Goal: Task Accomplishment & Management: Manage account settings

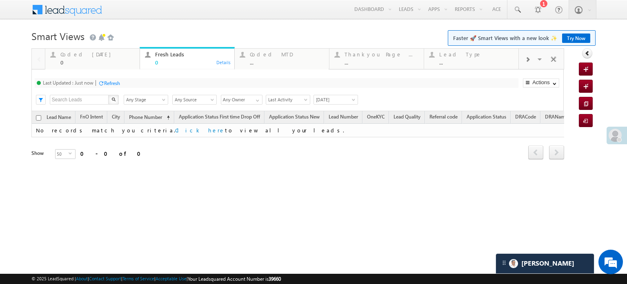
click at [625, 132] on div at bounding box center [616, 136] width 20 height 18
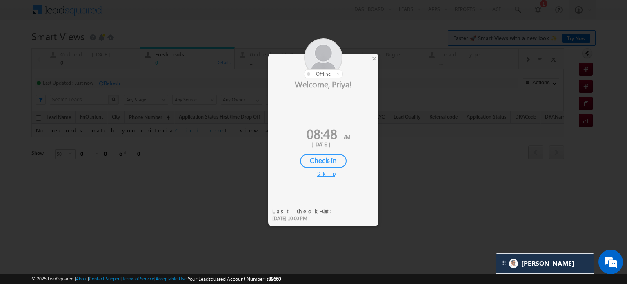
click at [313, 157] on div "Check-In" at bounding box center [323, 161] width 47 height 14
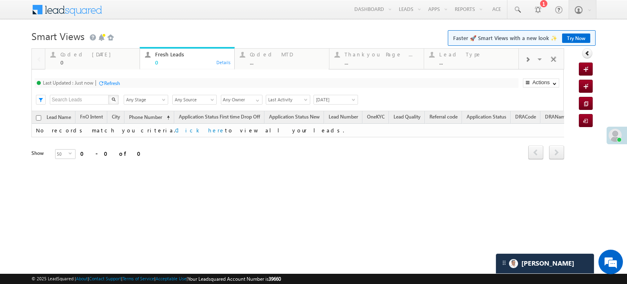
click at [71, 54] on div "Coded Today" at bounding box center [97, 54] width 74 height 7
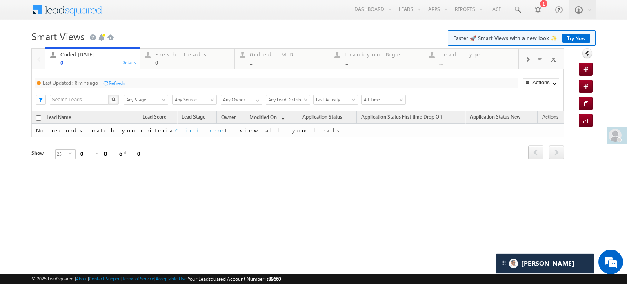
click at [113, 85] on div "Refresh" at bounding box center [117, 83] width 16 height 6
click at [166, 60] on div "0" at bounding box center [192, 62] width 74 height 6
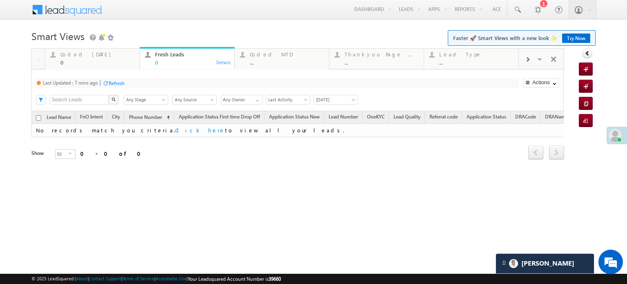
click at [109, 84] on div "Refresh" at bounding box center [117, 83] width 16 height 6
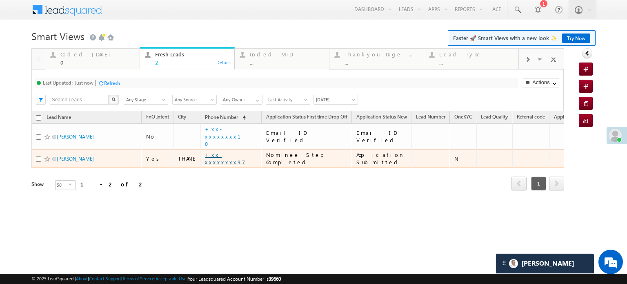
click at [230, 151] on link "+xx-xxxxxxxx97" at bounding box center [225, 158] width 40 height 14
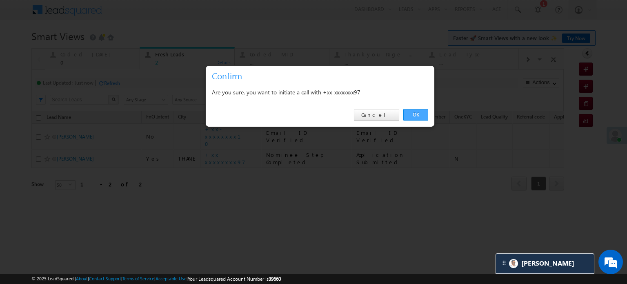
click at [426, 119] on link "OK" at bounding box center [415, 114] width 25 height 11
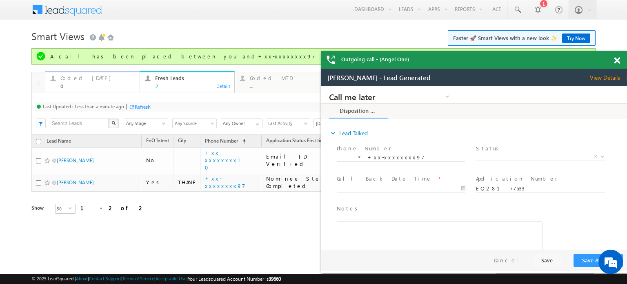
click at [95, 80] on div "Coded Today" at bounding box center [97, 78] width 74 height 7
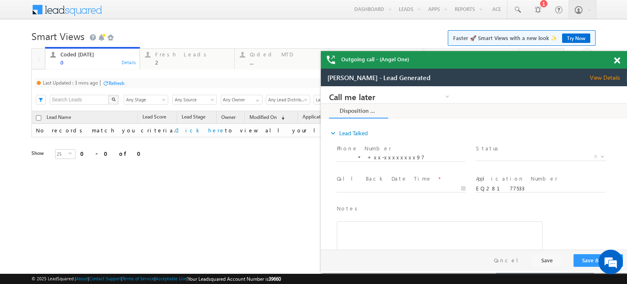
click at [115, 83] on div "Refresh" at bounding box center [117, 83] width 16 height 6
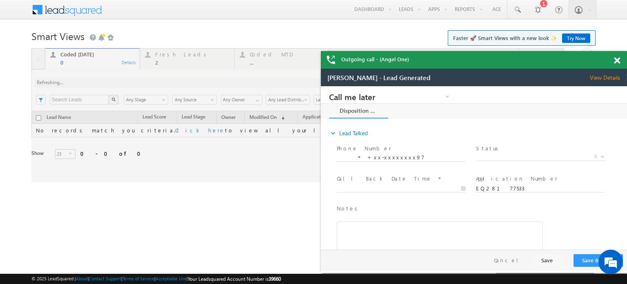
click at [612, 61] on div "Outgoing call - (Angel One)" at bounding box center [474, 60] width 306 height 18
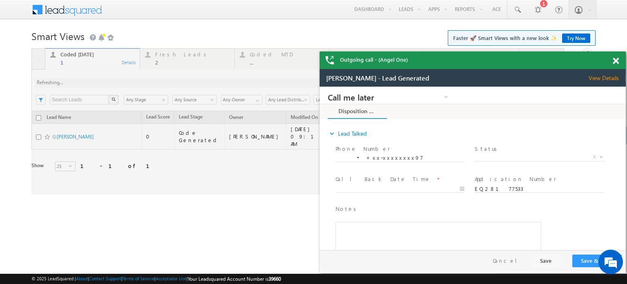
click at [621, 60] on div at bounding box center [620, 59] width 11 height 16
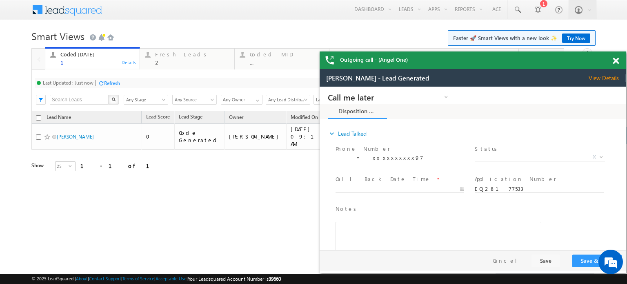
click at [615, 60] on span at bounding box center [616, 61] width 6 height 7
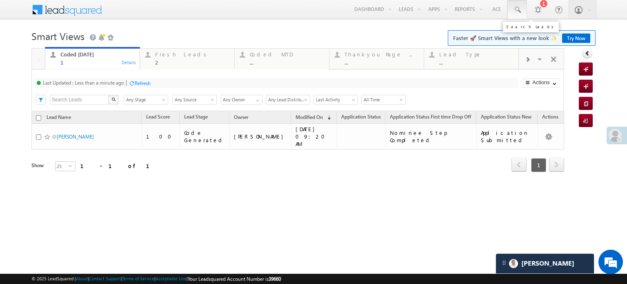
click at [514, 5] on link at bounding box center [517, 9] width 20 height 19
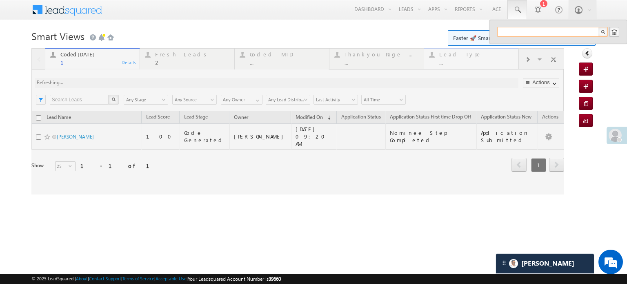
paste input "EQ28198294"
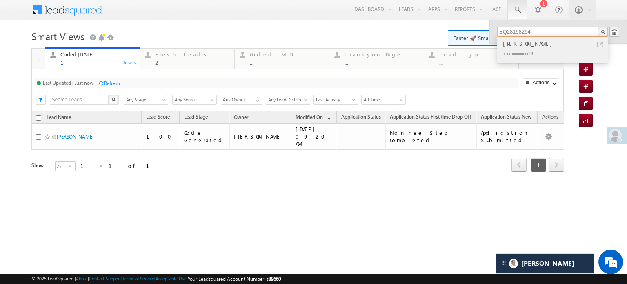
type input "EQ28198294"
click at [552, 51] on div "+xx-xxxxxxxx29" at bounding box center [555, 53] width 109 height 10
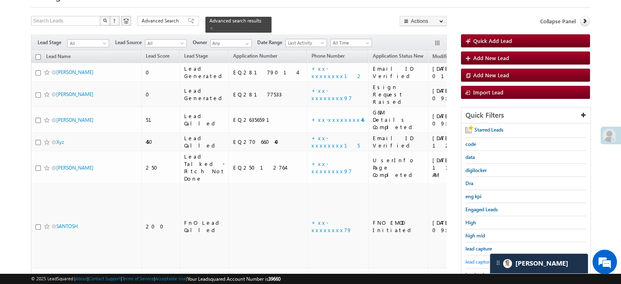
click at [480, 258] on span "lead capture new" at bounding box center [483, 261] width 37 height 6
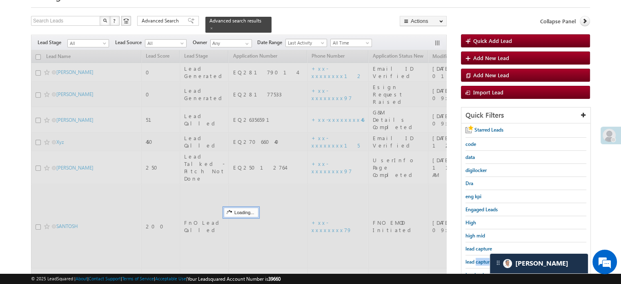
click at [480, 258] on span "lead capture new" at bounding box center [483, 261] width 37 height 6
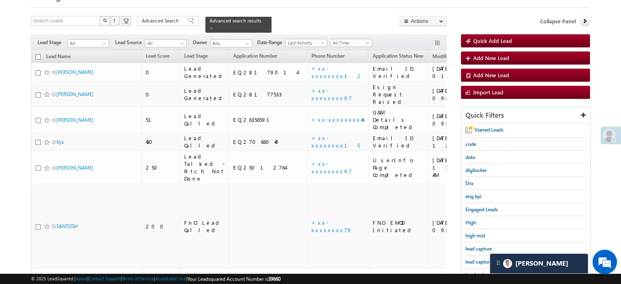
click at [480, 258] on span "lead capture new" at bounding box center [483, 261] width 37 height 6
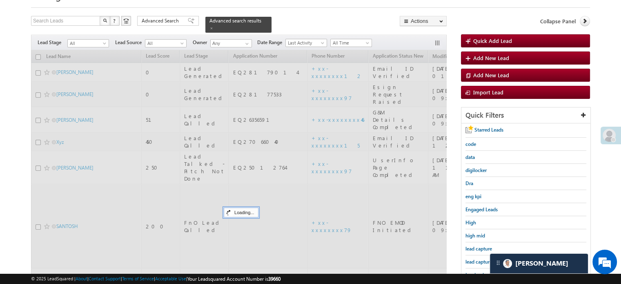
click at [480, 258] on span "lead capture new" at bounding box center [483, 261] width 37 height 6
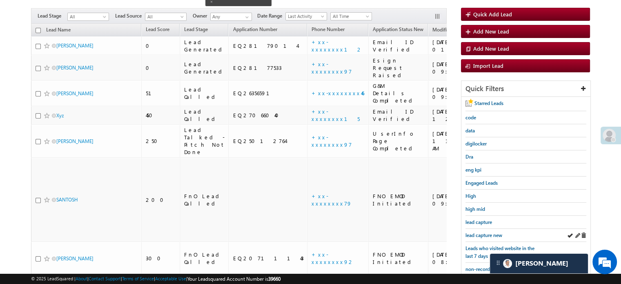
scroll to position [82, 0]
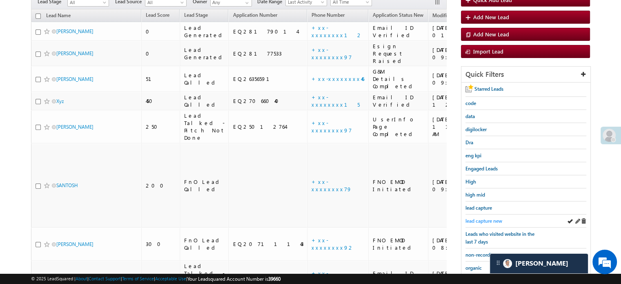
click at [491, 218] on span "lead capture new" at bounding box center [483, 221] width 37 height 6
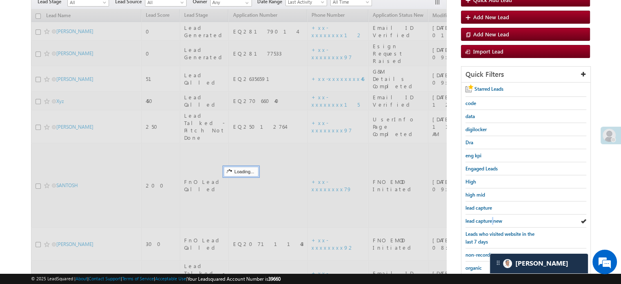
click at [491, 218] on span "lead capture new" at bounding box center [483, 221] width 37 height 6
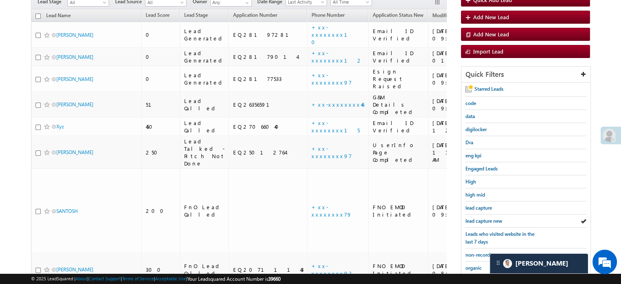
scroll to position [41, 0]
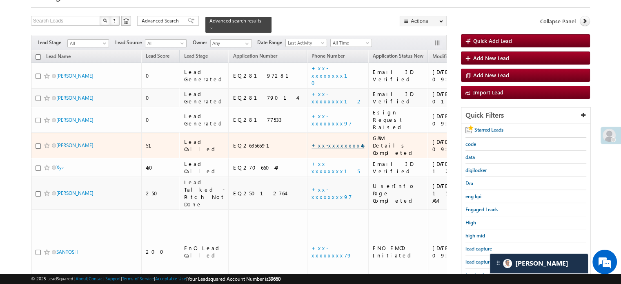
click at [311, 142] on link "+xx-xxxxxxxx46" at bounding box center [337, 145] width 53 height 7
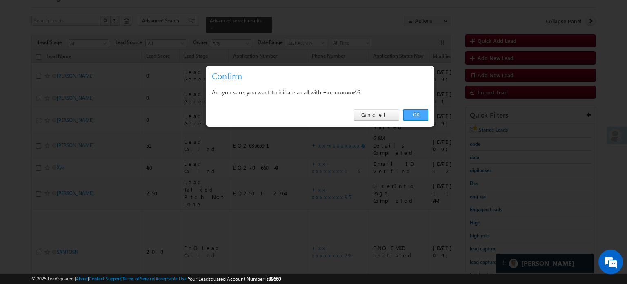
click at [424, 117] on link "OK" at bounding box center [415, 114] width 25 height 11
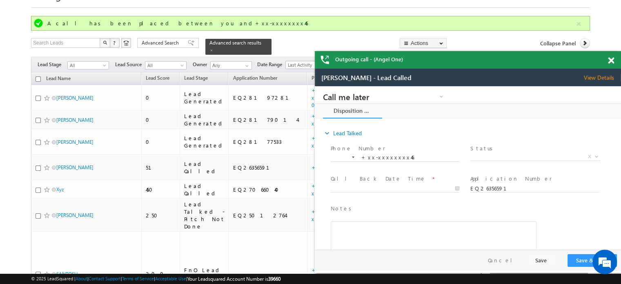
scroll to position [0, 0]
click at [609, 56] on div "Outgoing call - (Angel One)" at bounding box center [468, 60] width 306 height 18
click at [611, 55] on div at bounding box center [615, 59] width 11 height 16
click at [612, 59] on span at bounding box center [611, 60] width 6 height 7
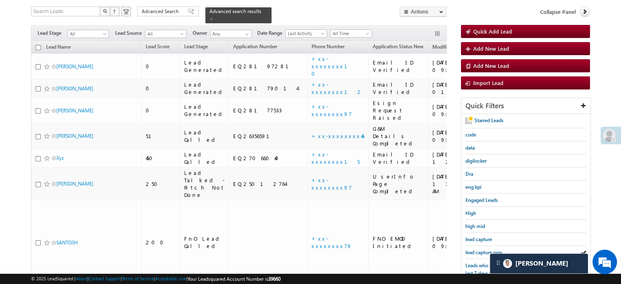
scroll to position [122, 0]
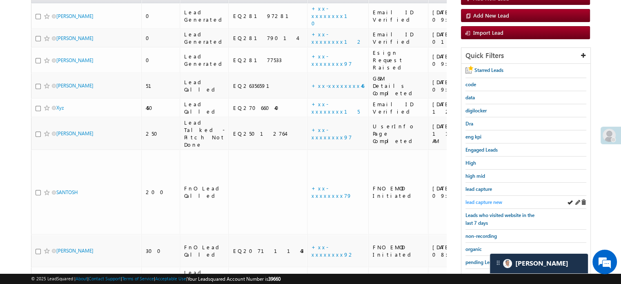
click at [488, 202] on span "lead capture new" at bounding box center [483, 202] width 37 height 6
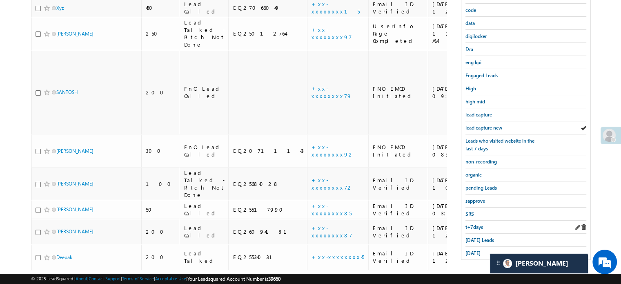
scroll to position [175, 0]
click at [480, 249] on span "yesterday" at bounding box center [472, 252] width 15 height 6
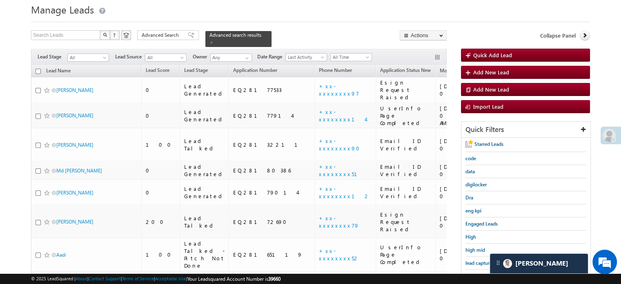
scroll to position [41, 0]
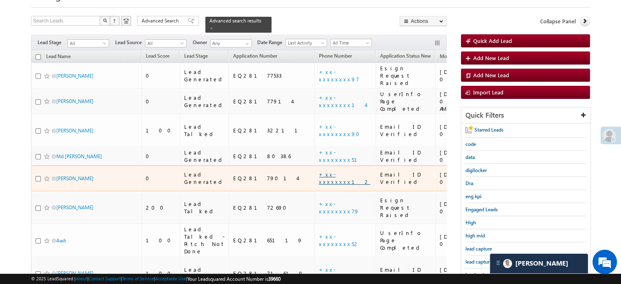
click at [319, 171] on link "+xx-xxxxxxxx12" at bounding box center [344, 178] width 51 height 14
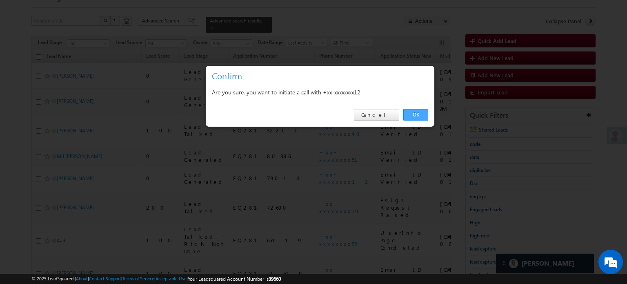
click at [418, 115] on link "OK" at bounding box center [415, 114] width 25 height 11
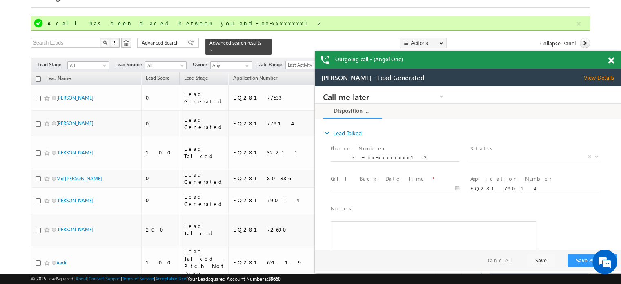
scroll to position [0, 0]
click at [610, 60] on span at bounding box center [611, 60] width 6 height 7
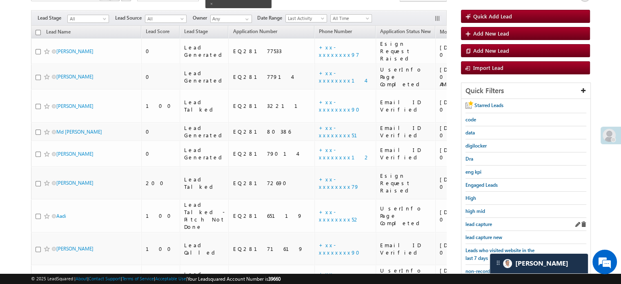
scroll to position [122, 0]
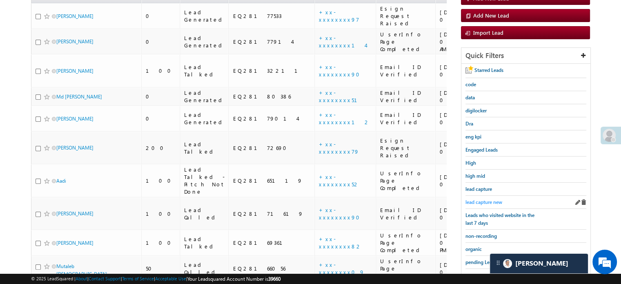
click at [494, 199] on span "lead capture new" at bounding box center [483, 202] width 37 height 6
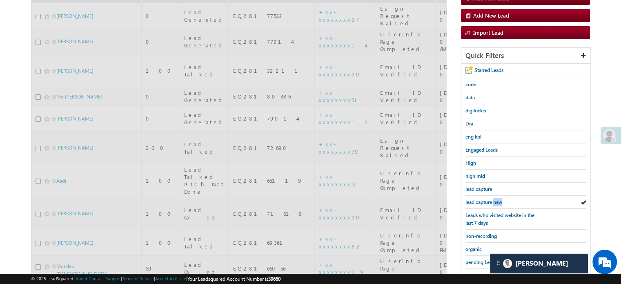
click at [494, 199] on span "lead capture new" at bounding box center [483, 202] width 37 height 6
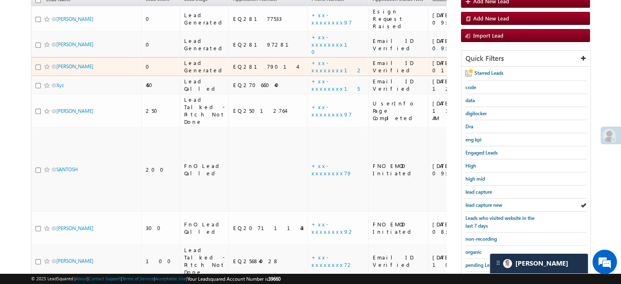
scroll to position [100, 0]
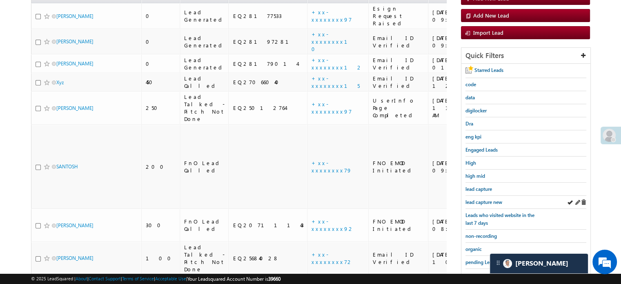
click at [471, 195] on div "lead capture new" at bounding box center [525, 201] width 121 height 13
click at [472, 199] on span "lead capture new" at bounding box center [483, 202] width 37 height 6
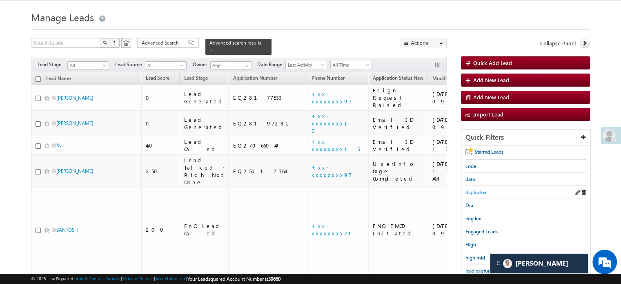
scroll to position [60, 0]
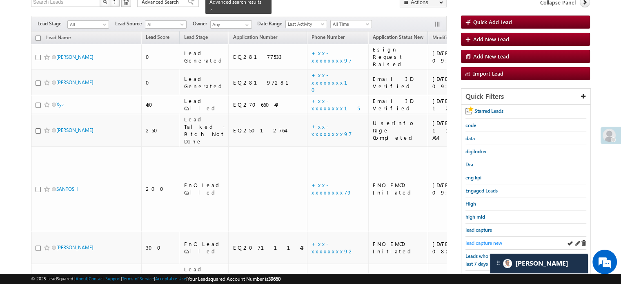
click at [476, 243] on span "lead capture new" at bounding box center [483, 243] width 37 height 6
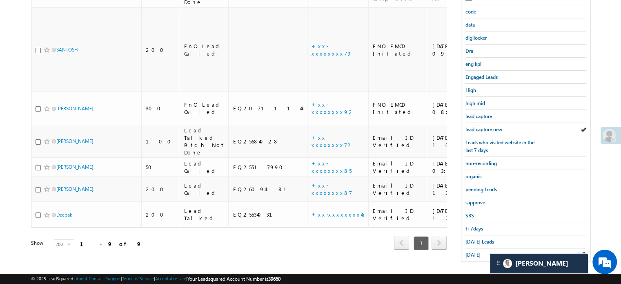
scroll to position [175, 0]
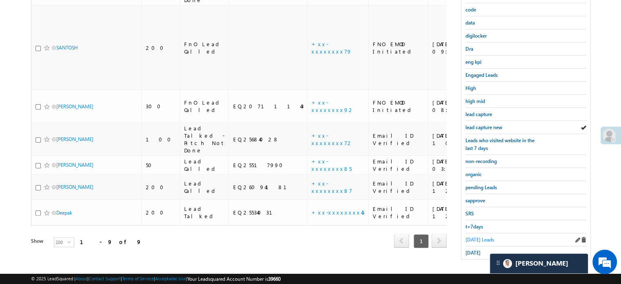
click at [476, 236] on span "Today's Leads" at bounding box center [479, 239] width 29 height 6
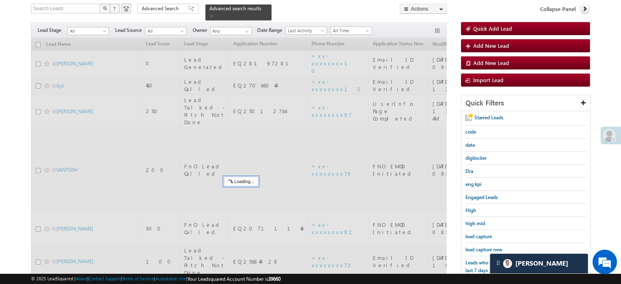
scroll to position [53, 0]
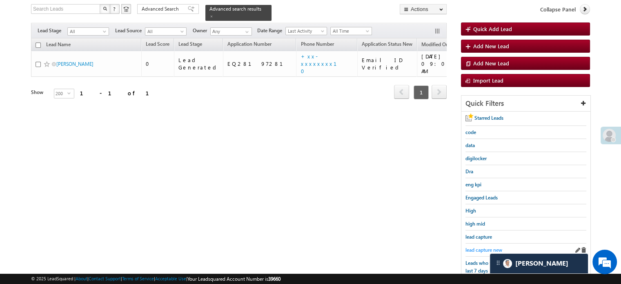
click at [482, 249] on span "lead capture new" at bounding box center [483, 249] width 37 height 6
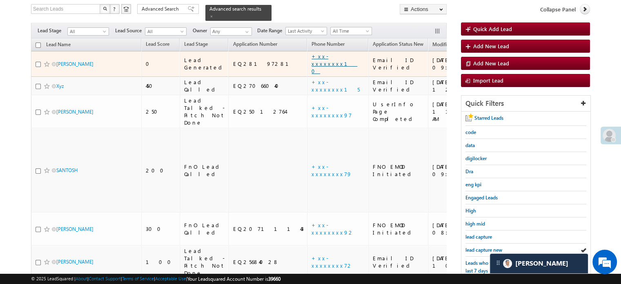
click at [311, 53] on link "+xx-xxxxxxxx10" at bounding box center [334, 64] width 46 height 22
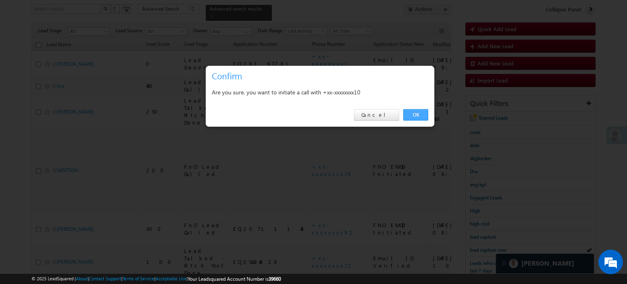
click at [417, 116] on link "OK" at bounding box center [415, 114] width 25 height 11
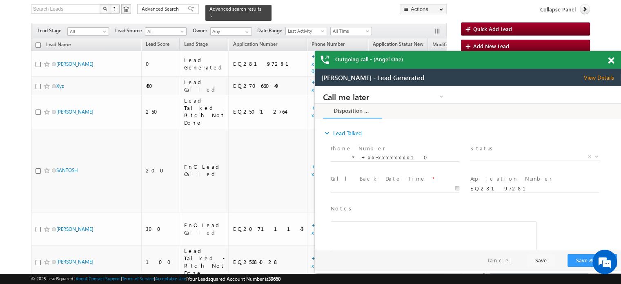
scroll to position [0, 0]
click at [613, 59] on span at bounding box center [611, 60] width 6 height 7
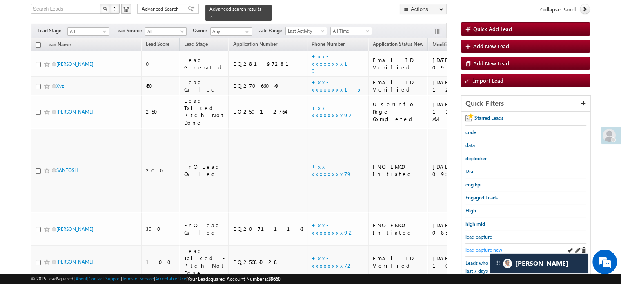
click at [476, 246] on span "lead capture new" at bounding box center [483, 249] width 37 height 6
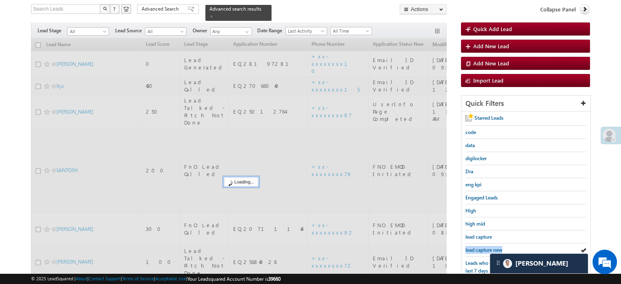
click at [476, 246] on span "lead capture new" at bounding box center [483, 249] width 37 height 6
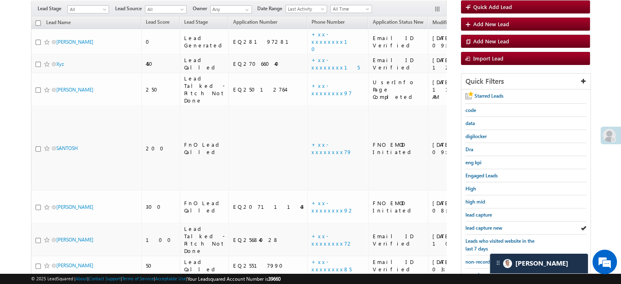
scroll to position [53, 0]
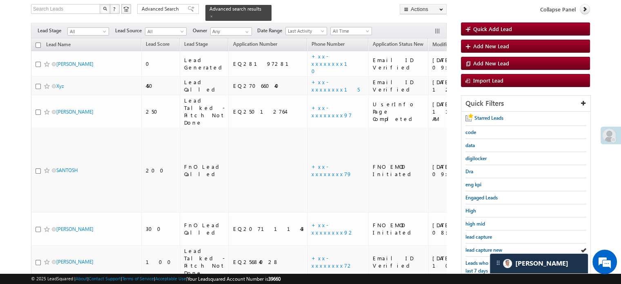
click at [476, 246] on span "lead capture new" at bounding box center [483, 249] width 37 height 6
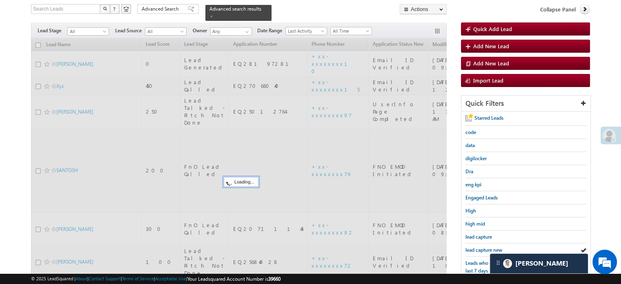
click at [476, 246] on span "lead capture new" at bounding box center [483, 249] width 37 height 6
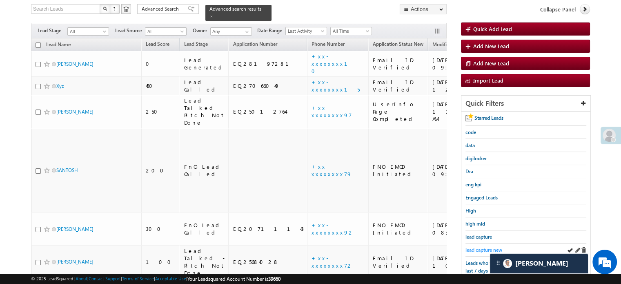
click at [477, 246] on span "lead capture new" at bounding box center [483, 249] width 37 height 6
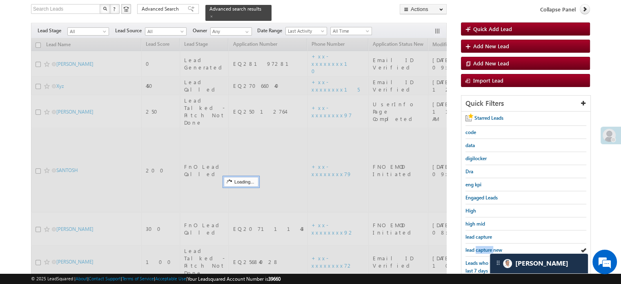
click at [477, 246] on span "lead capture new" at bounding box center [483, 249] width 37 height 6
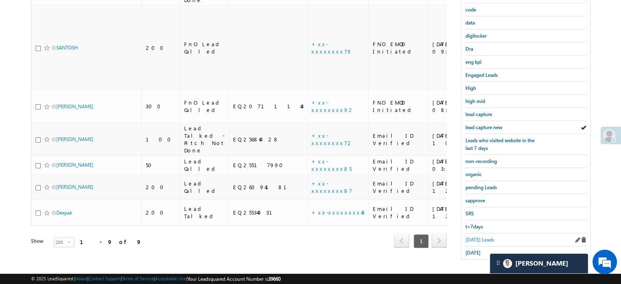
click at [473, 239] on span "Today's Leads" at bounding box center [479, 239] width 29 height 6
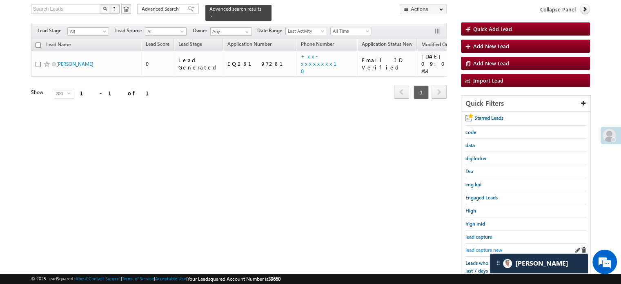
click at [480, 248] on span "lead capture new" at bounding box center [483, 249] width 37 height 6
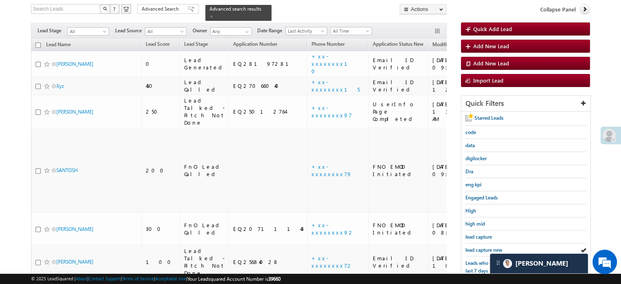
scroll to position [175, 0]
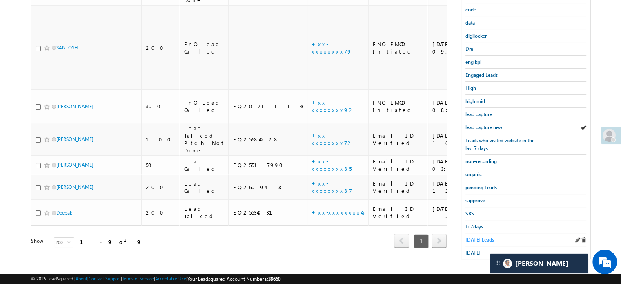
click at [480, 235] on link "Today's Leads" at bounding box center [479, 239] width 29 height 8
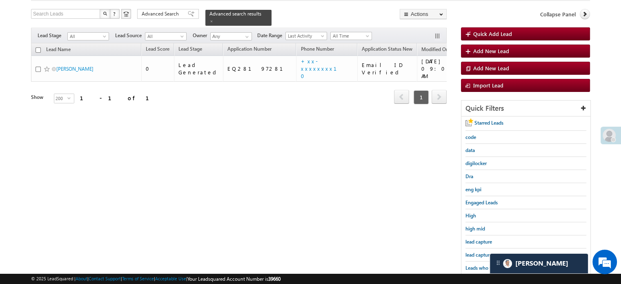
scroll to position [93, 0]
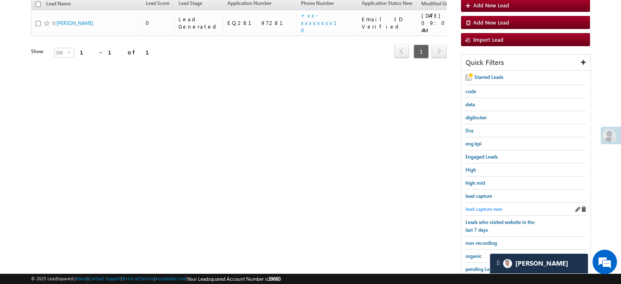
click at [484, 206] on span "lead capture new" at bounding box center [483, 209] width 37 height 6
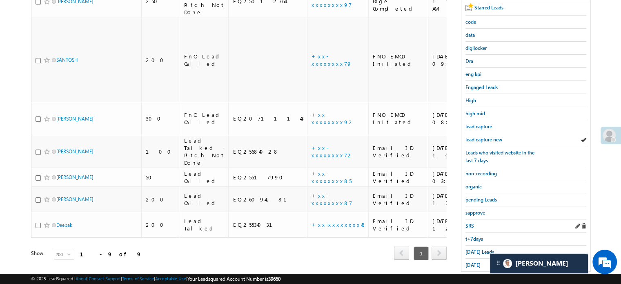
scroll to position [175, 0]
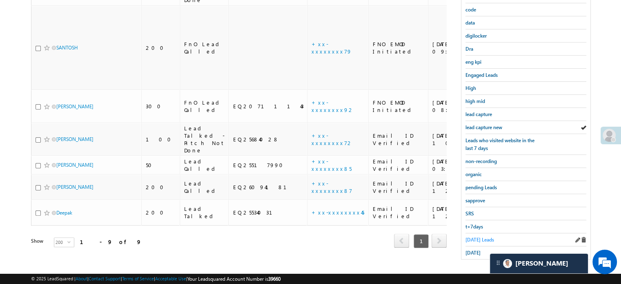
click at [477, 235] on link "Today's Leads" at bounding box center [479, 239] width 29 height 8
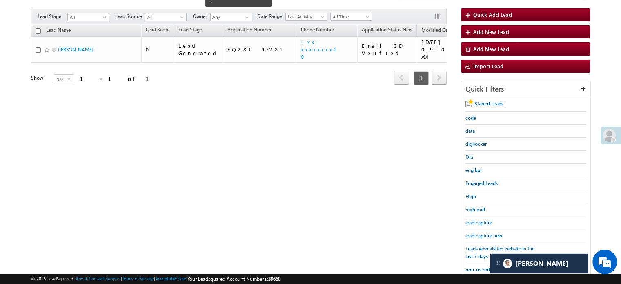
scroll to position [53, 0]
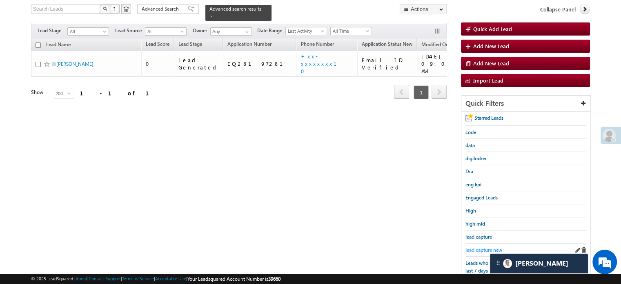
click at [478, 246] on span "lead capture new" at bounding box center [483, 249] width 37 height 6
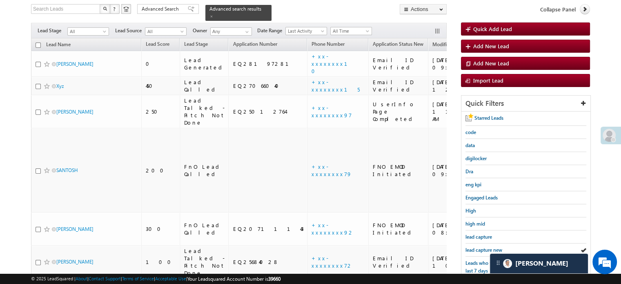
click at [478, 246] on span "lead capture new" at bounding box center [483, 249] width 37 height 6
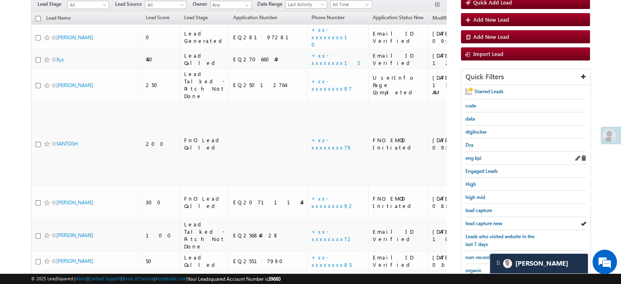
scroll to position [93, 0]
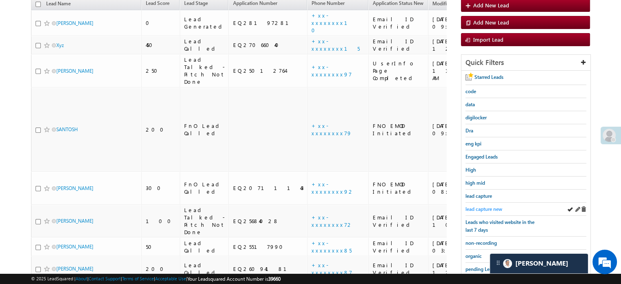
click at [480, 209] on span "lead capture new" at bounding box center [483, 209] width 37 height 6
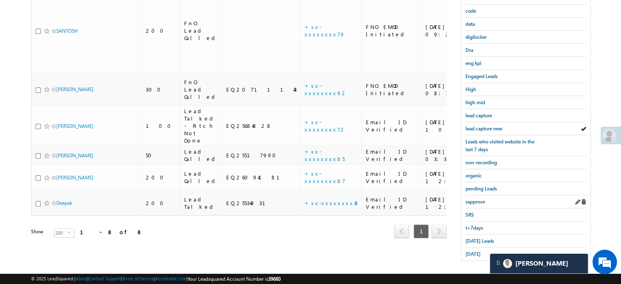
scroll to position [175, 0]
click at [472, 236] on span "Today's Leads" at bounding box center [479, 239] width 29 height 6
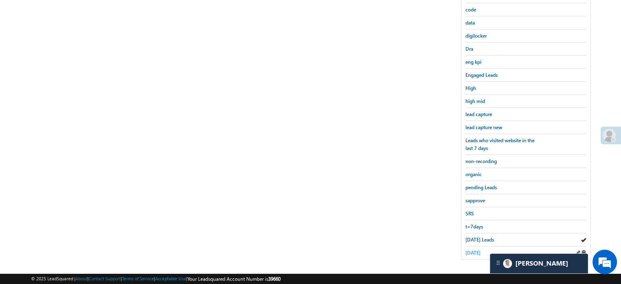
click at [470, 251] on span "yesterday" at bounding box center [472, 252] width 15 height 6
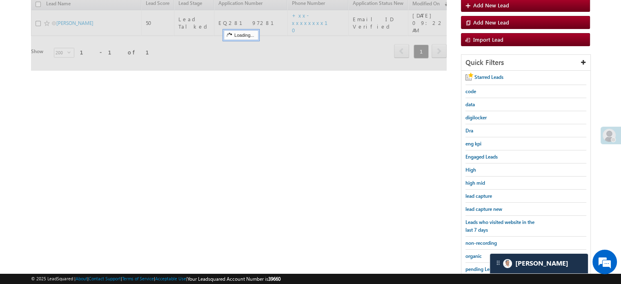
scroll to position [53, 0]
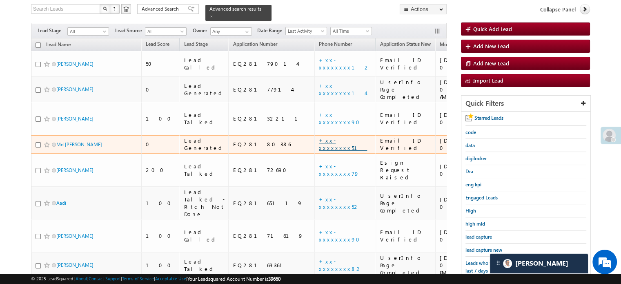
click at [319, 137] on link "+xx-xxxxxxxx51" at bounding box center [343, 144] width 48 height 14
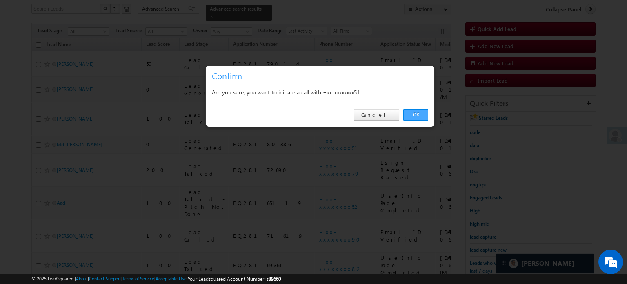
click at [406, 111] on link "OK" at bounding box center [415, 114] width 25 height 11
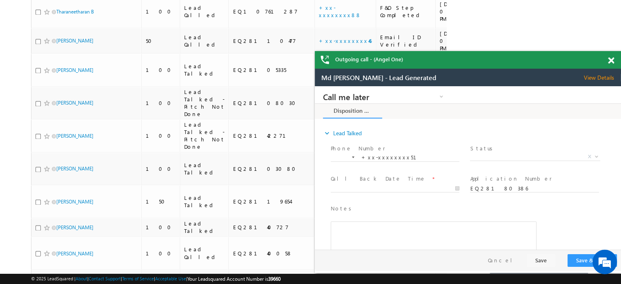
scroll to position [1340, 0]
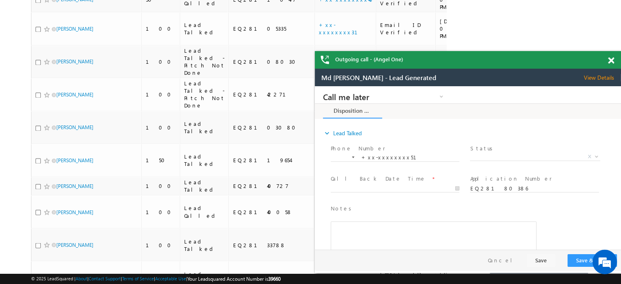
click at [610, 60] on span at bounding box center [611, 60] width 6 height 7
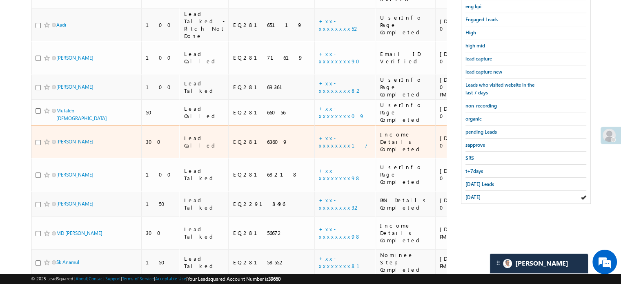
scroll to position [238, 0]
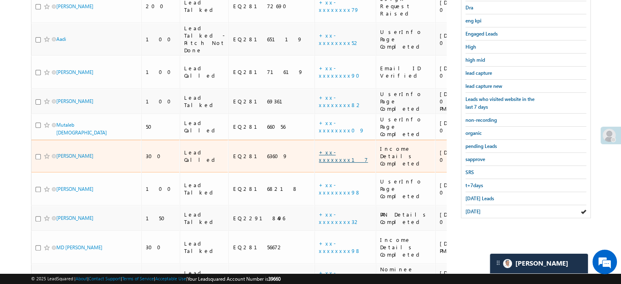
click at [319, 149] on link "+xx-xxxxxxxx17" at bounding box center [343, 156] width 49 height 14
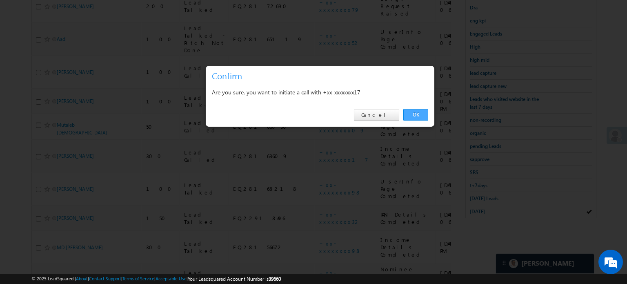
click at [415, 113] on link "OK" at bounding box center [415, 114] width 25 height 11
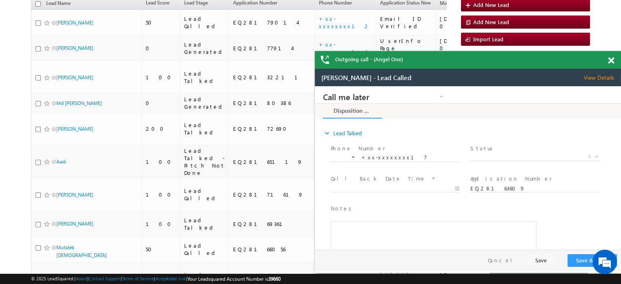
scroll to position [0, 0]
click at [607, 61] on div "Outgoing call - (Angel One)" at bounding box center [468, 60] width 306 height 18
click at [608, 61] on span at bounding box center [611, 60] width 6 height 7
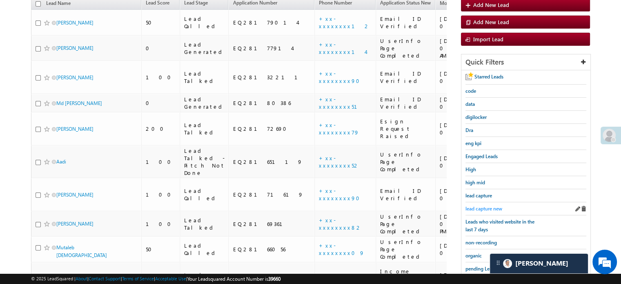
click at [486, 205] on span "lead capture new" at bounding box center [483, 208] width 37 height 6
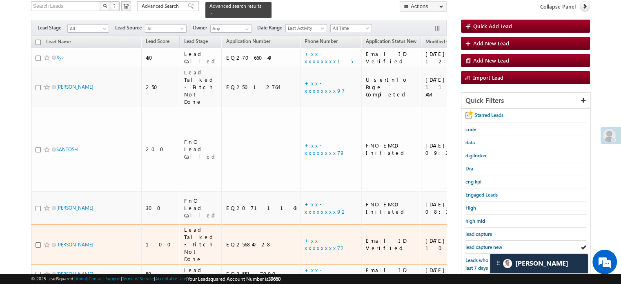
scroll to position [75, 0]
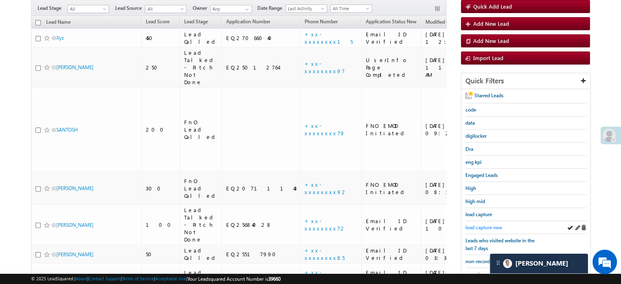
click at [473, 224] on span "lead capture new" at bounding box center [483, 227] width 37 height 6
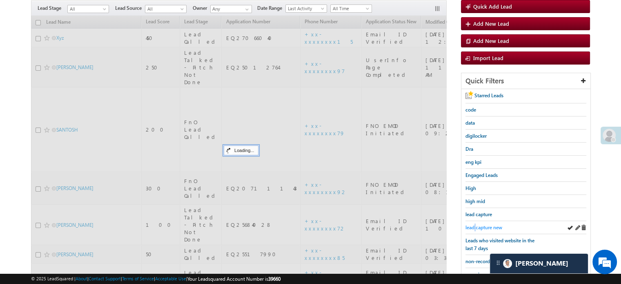
click at [473, 224] on span "lead capture new" at bounding box center [483, 227] width 37 height 6
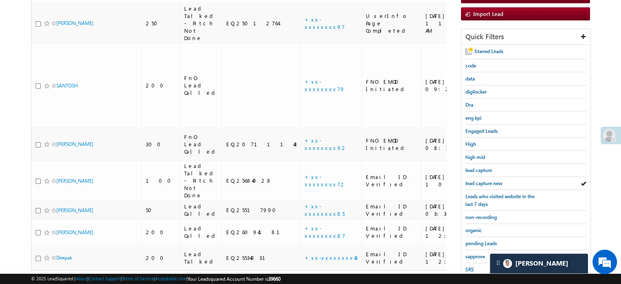
scroll to position [175, 0]
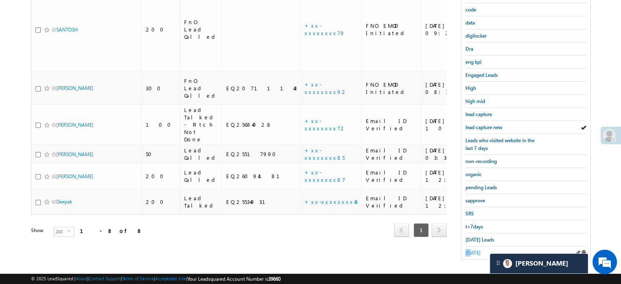
click at [470, 249] on link "yesterday" at bounding box center [472, 253] width 15 height 8
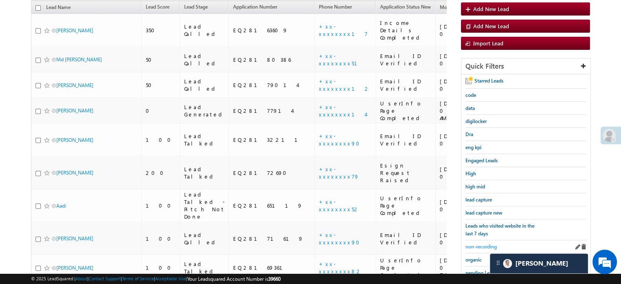
scroll to position [134, 0]
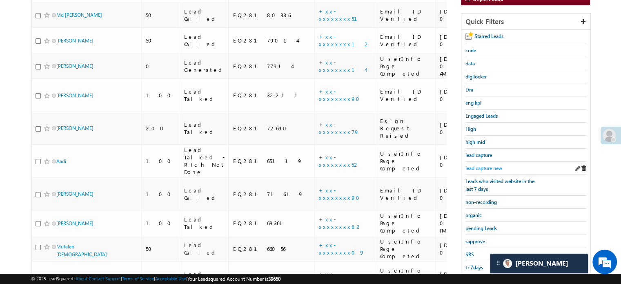
click at [478, 168] on span "lead capture new" at bounding box center [483, 168] width 37 height 6
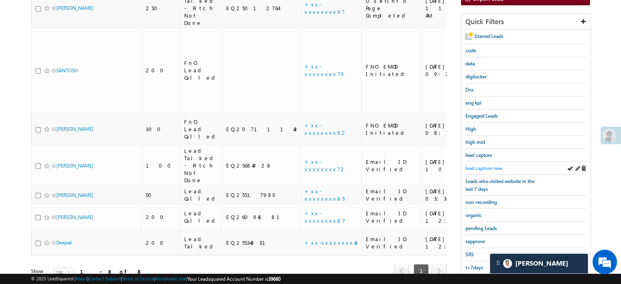
click at [475, 165] on span "lead capture new" at bounding box center [483, 168] width 37 height 6
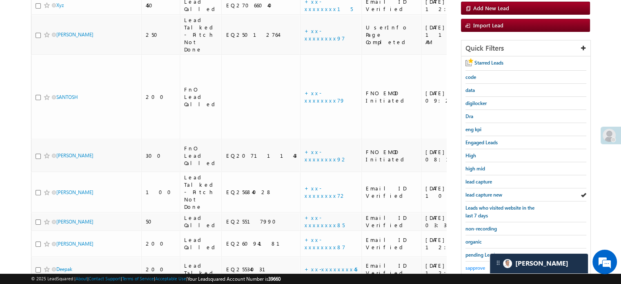
scroll to position [175, 0]
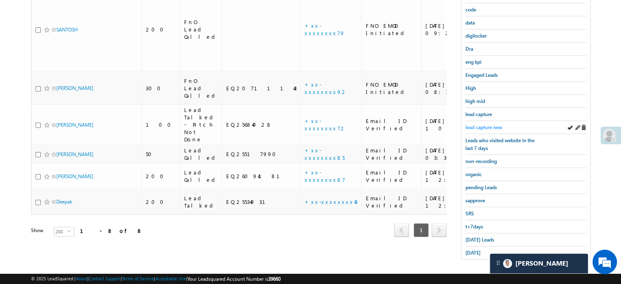
click at [481, 126] on span "lead capture new" at bounding box center [483, 127] width 37 height 6
click at [474, 236] on span "Today's Leads" at bounding box center [479, 239] width 29 height 6
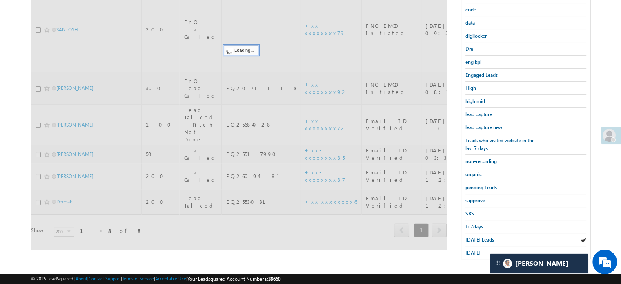
scroll to position [93, 0]
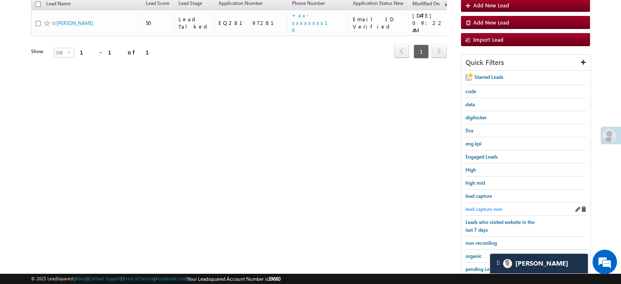
click at [485, 206] on span "lead capture new" at bounding box center [483, 209] width 37 height 6
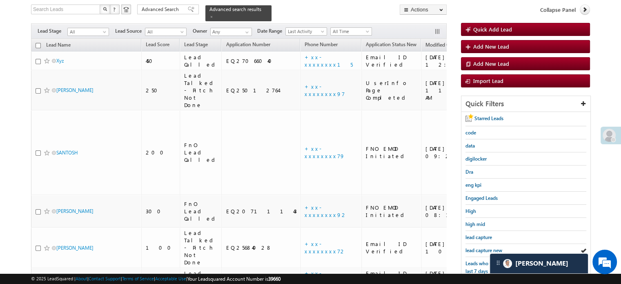
scroll to position [53, 0]
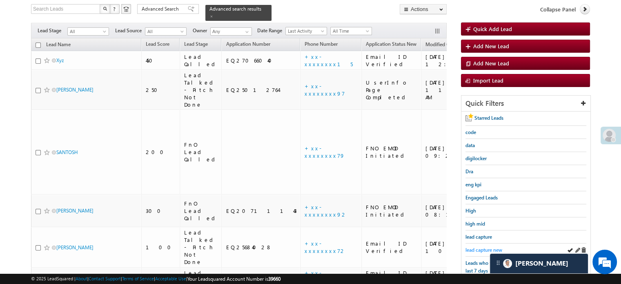
click at [476, 246] on span "lead capture new" at bounding box center [483, 249] width 37 height 6
click at [576, 182] on span at bounding box center [577, 185] width 6 height 6
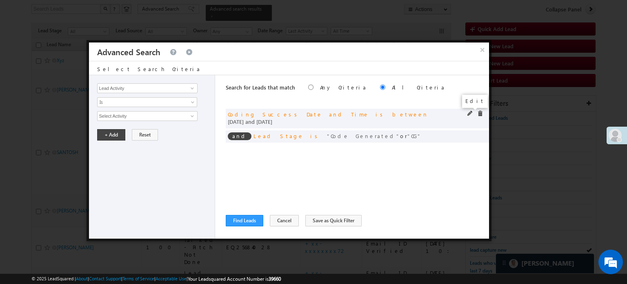
click at [467, 113] on span at bounding box center [470, 114] width 6 height 6
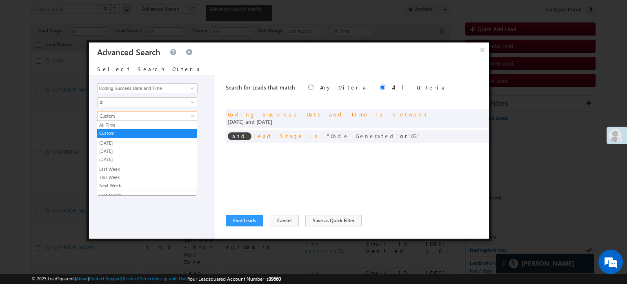
click at [194, 117] on span at bounding box center [193, 117] width 7 height 7
click at [226, 130] on div "and Lead Stage is Code Generated or CG" at bounding box center [357, 136] width 263 height 12
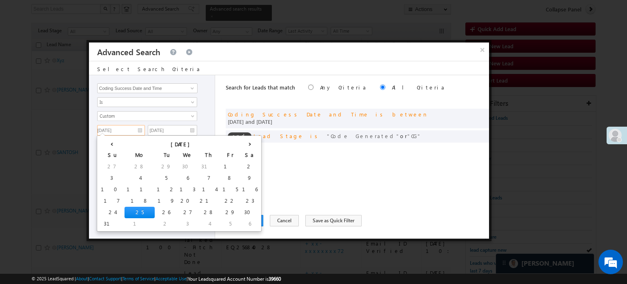
click at [139, 127] on input "08/25/25" at bounding box center [121, 130] width 48 height 11
click at [198, 209] on td "28" at bounding box center [209, 211] width 23 height 11
type input "08/28/25"
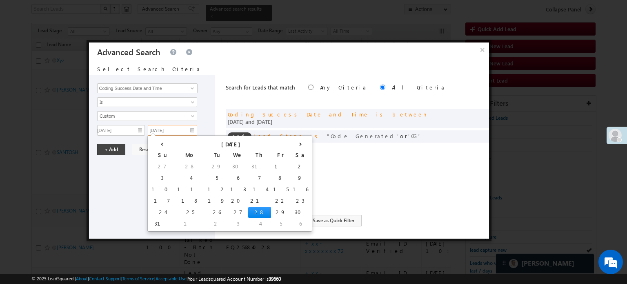
click at [191, 127] on input "08/28/25" at bounding box center [172, 130] width 49 height 11
drag, startPoint x: 162, startPoint y: 221, endPoint x: 158, endPoint y: 224, distance: 4.8
click at [158, 224] on tr "31 1 2 3 4 5 6" at bounding box center [229, 223] width 161 height 11
click at [158, 224] on td "31" at bounding box center [162, 223] width 26 height 11
type input "08/31/25"
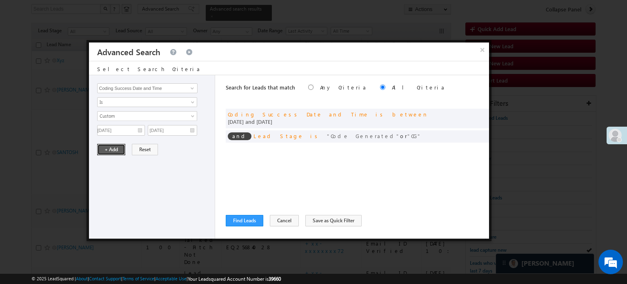
click at [102, 147] on button "+ Add" at bounding box center [111, 149] width 28 height 11
click at [99, 129] on button "+ Add" at bounding box center [111, 134] width 28 height 11
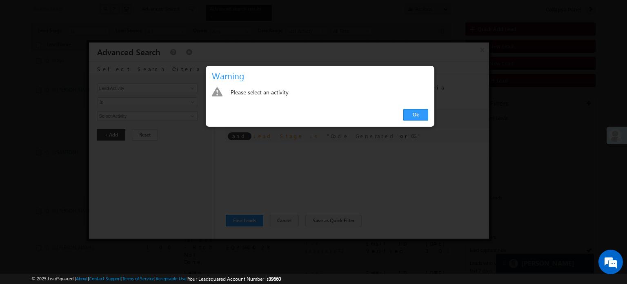
click at [402, 116] on div "Ok" at bounding box center [320, 114] width 229 height 23
click at [406, 115] on link "Ok" at bounding box center [415, 114] width 25 height 11
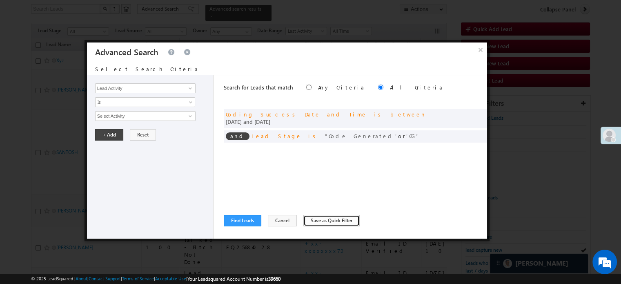
click at [320, 225] on button "Save as Quick Filter" at bounding box center [331, 220] width 56 height 11
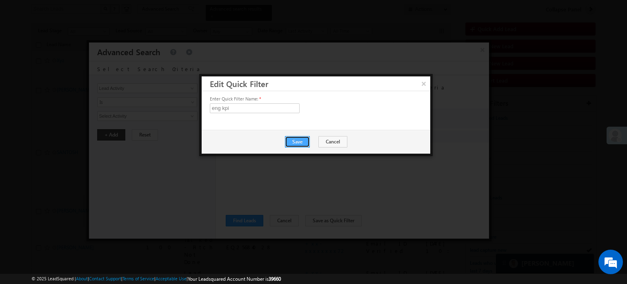
click at [304, 136] on button "Save" at bounding box center [297, 141] width 25 height 11
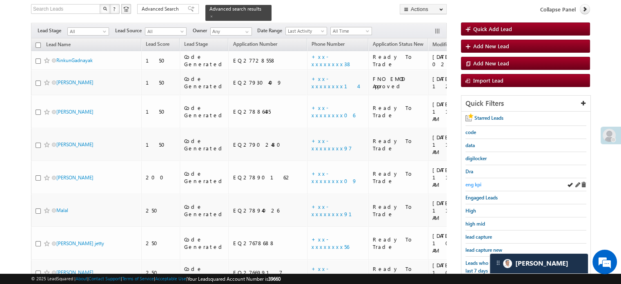
click at [475, 184] on span "eng kpi" at bounding box center [473, 184] width 16 height 6
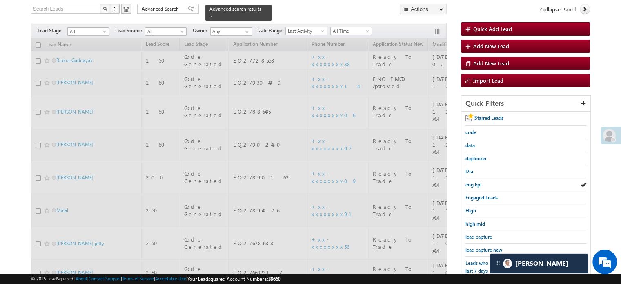
click at [475, 184] on span "eng kpi" at bounding box center [473, 184] width 16 height 6
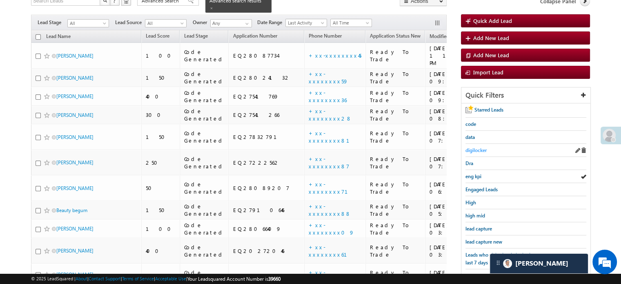
scroll to position [104, 0]
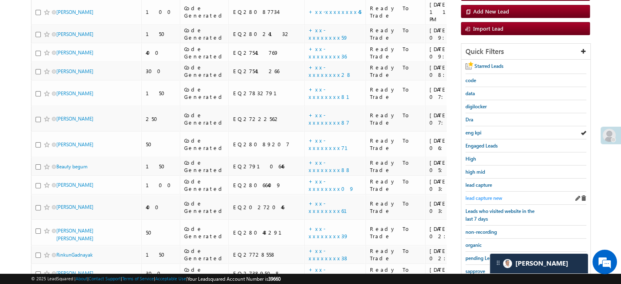
click at [484, 197] on span "lead capture new" at bounding box center [483, 198] width 37 height 6
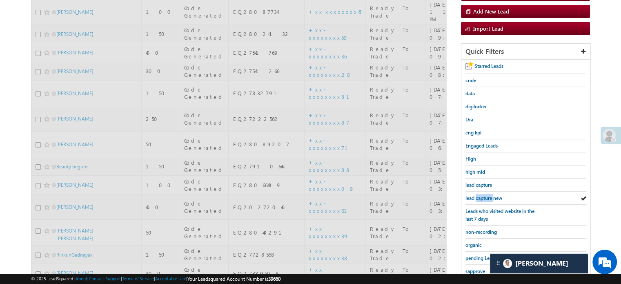
click at [484, 197] on span "lead capture new" at bounding box center [483, 198] width 37 height 6
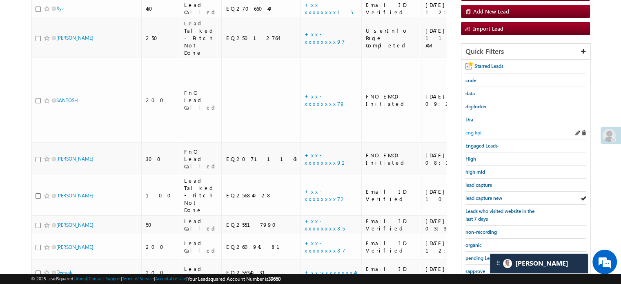
click at [469, 129] on link "eng kpi" at bounding box center [473, 133] width 16 height 8
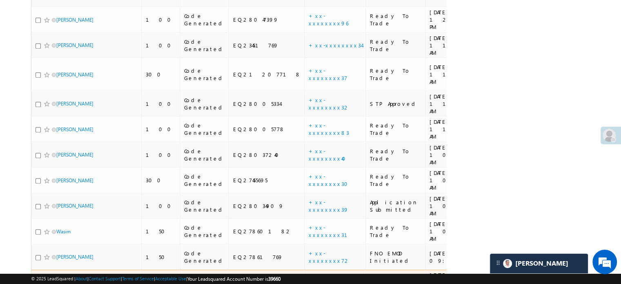
scroll to position [635, 0]
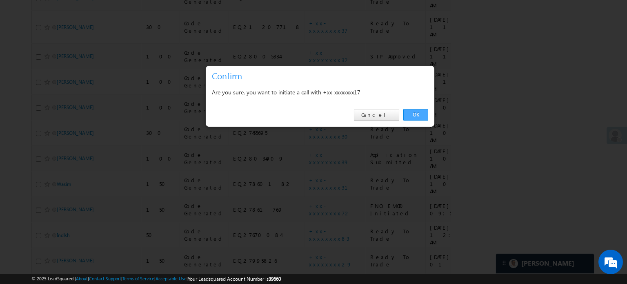
click at [419, 115] on link "OK" at bounding box center [415, 114] width 25 height 11
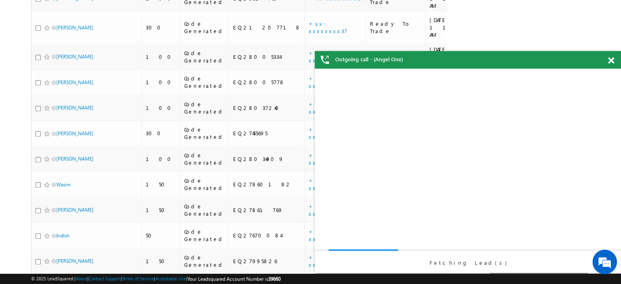
scroll to position [0, 0]
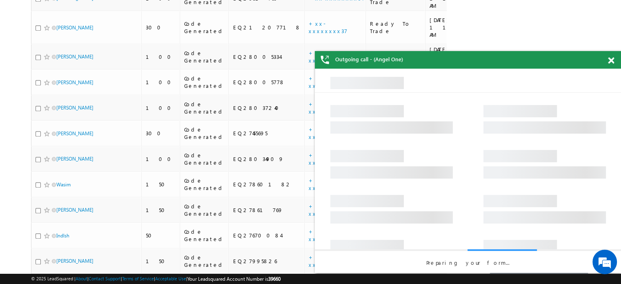
click at [608, 60] on span at bounding box center [611, 60] width 6 height 7
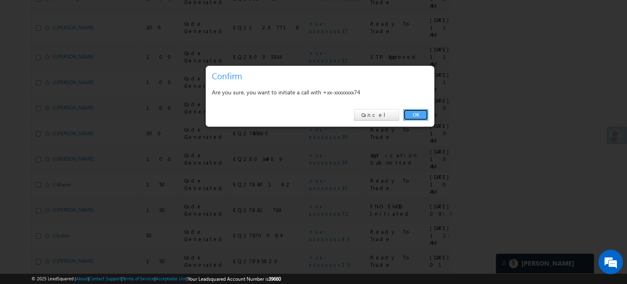
click at [413, 112] on link "OK" at bounding box center [415, 114] width 25 height 11
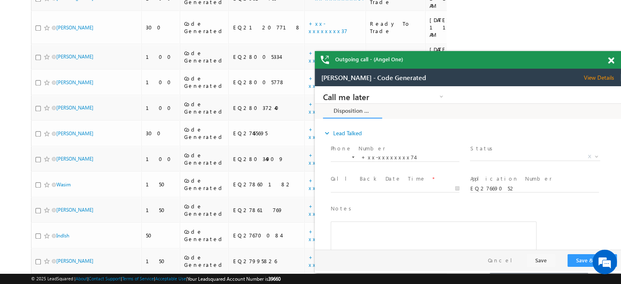
click at [612, 57] on span at bounding box center [611, 60] width 6 height 7
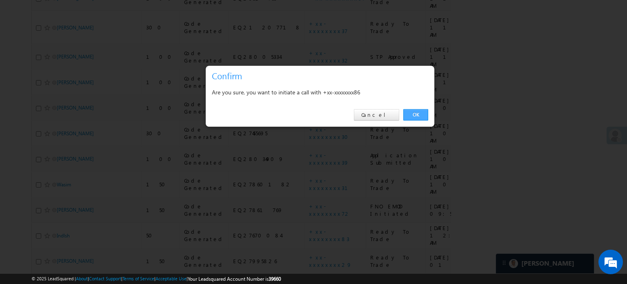
click at [413, 112] on link "OK" at bounding box center [415, 114] width 25 height 11
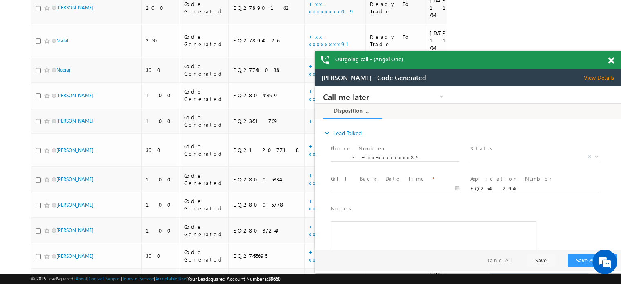
click at [610, 64] on div at bounding box center [615, 59] width 11 height 16
click at [606, 62] on div "Outgoing call - (Angel One)" at bounding box center [468, 60] width 306 height 18
click at [608, 62] on span at bounding box center [611, 60] width 6 height 7
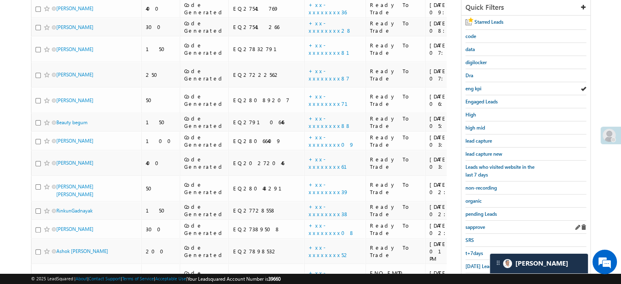
scroll to position [208, 0]
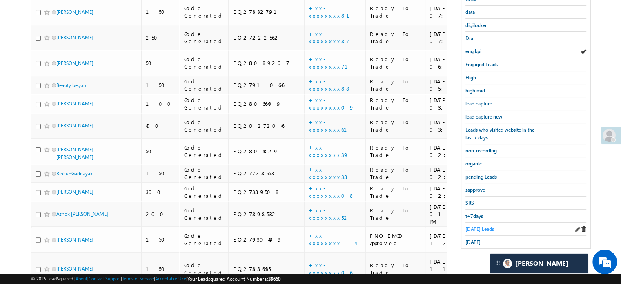
click at [477, 226] on span "Today's Leads" at bounding box center [479, 229] width 29 height 6
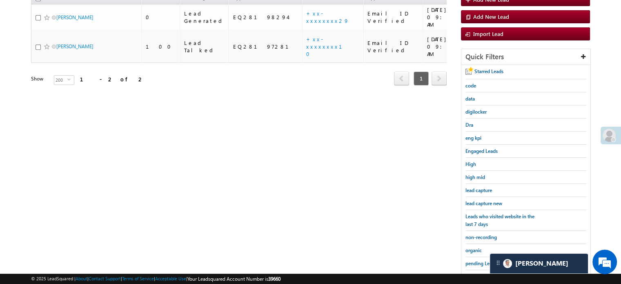
scroll to position [167, 0]
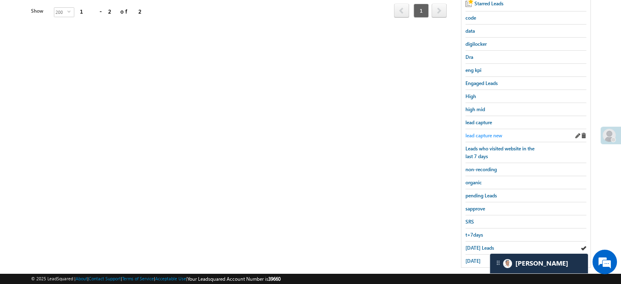
click at [497, 132] on span "lead capture new" at bounding box center [483, 135] width 37 height 6
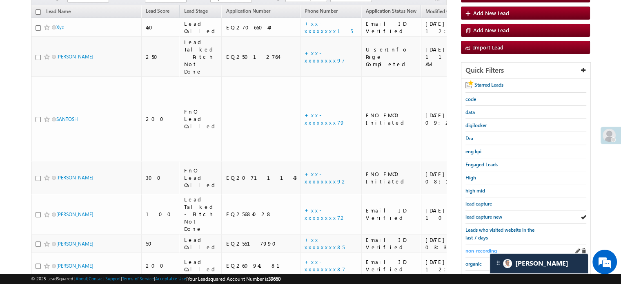
scroll to position [126, 0]
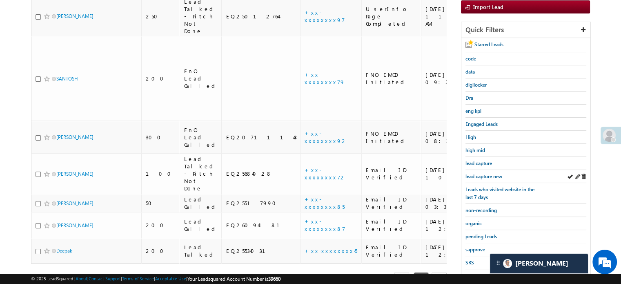
click at [485, 170] on div "lead capture new" at bounding box center [525, 176] width 121 height 13
click at [486, 173] on span "lead capture new" at bounding box center [483, 176] width 37 height 6
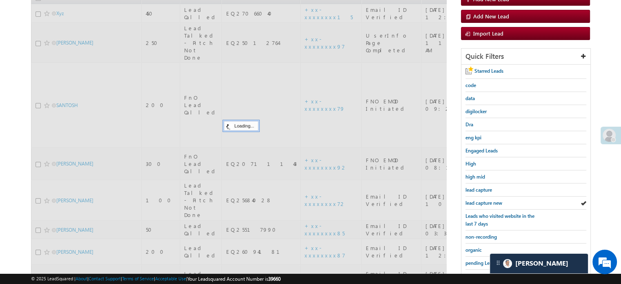
scroll to position [85, 0]
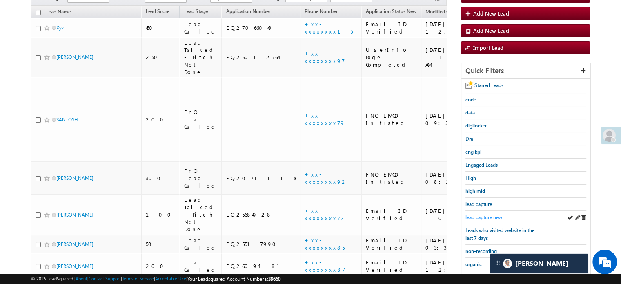
click at [488, 214] on span "lead capture new" at bounding box center [483, 217] width 37 height 6
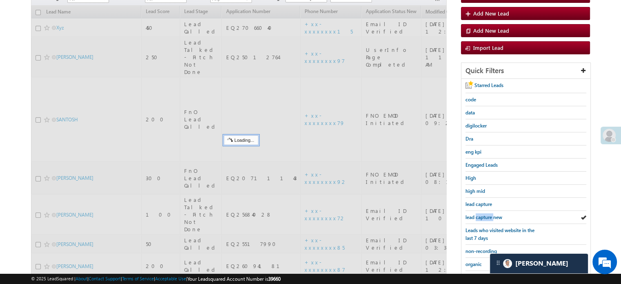
click at [488, 214] on span "lead capture new" at bounding box center [483, 217] width 37 height 6
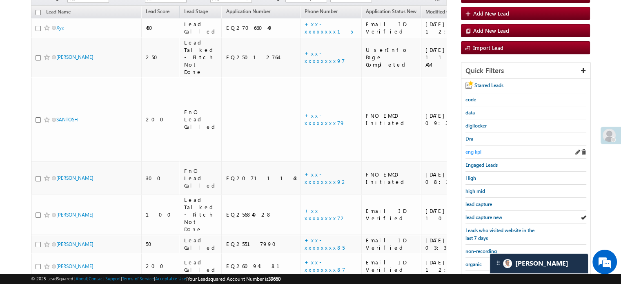
click at [475, 150] on span "eng kpi" at bounding box center [473, 152] width 16 height 6
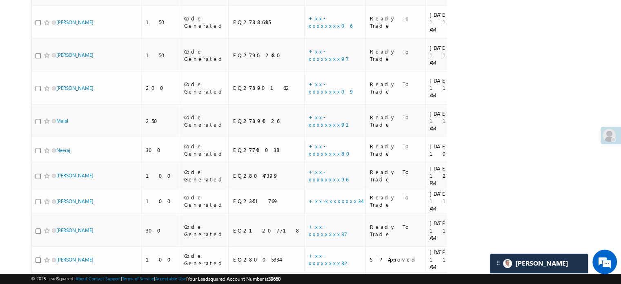
scroll to position [656, 0]
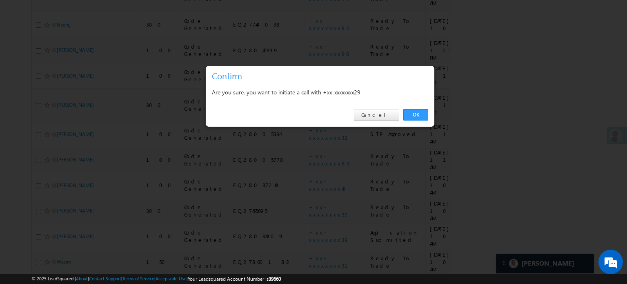
click at [420, 109] on div "OK Cancel" at bounding box center [320, 114] width 229 height 23
click at [418, 112] on link "OK" at bounding box center [415, 114] width 25 height 11
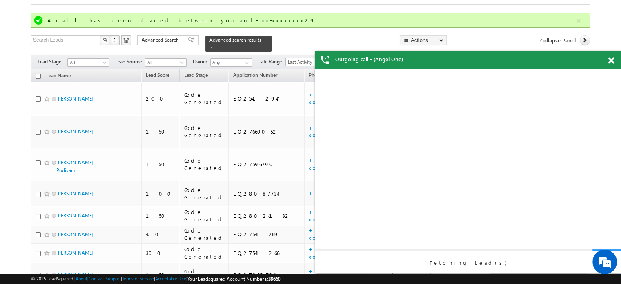
scroll to position [0, 0]
click at [612, 60] on span at bounding box center [611, 60] width 6 height 7
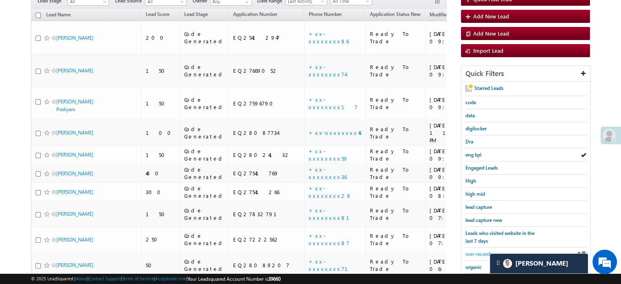
scroll to position [166, 0]
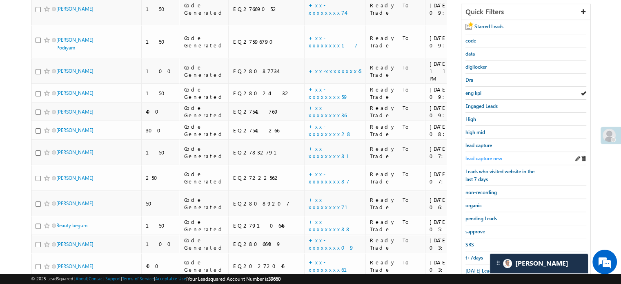
click at [487, 158] on span "lead capture new" at bounding box center [483, 158] width 37 height 6
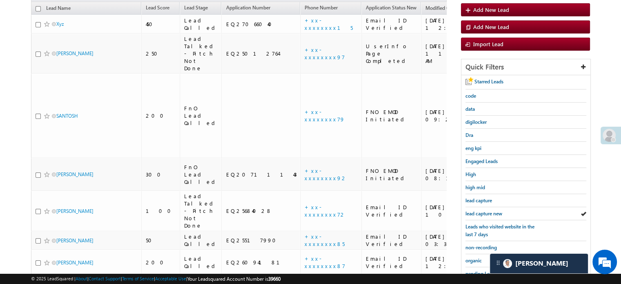
scroll to position [103, 0]
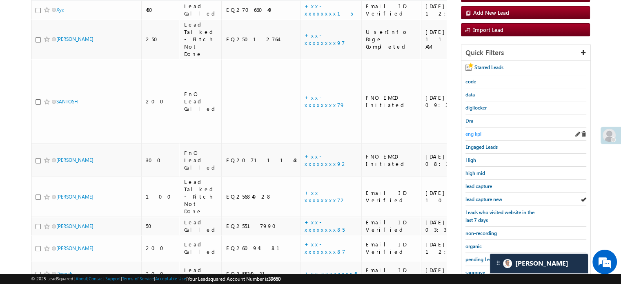
click at [477, 134] on span "eng kpi" at bounding box center [473, 134] width 16 height 6
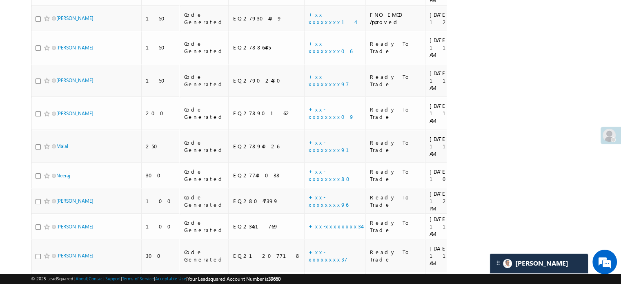
scroll to position [656, 0]
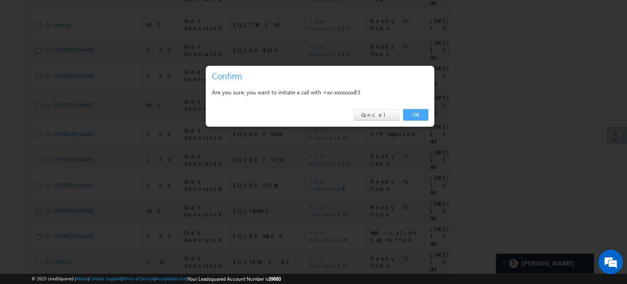
click at [413, 113] on link "OK" at bounding box center [415, 114] width 25 height 11
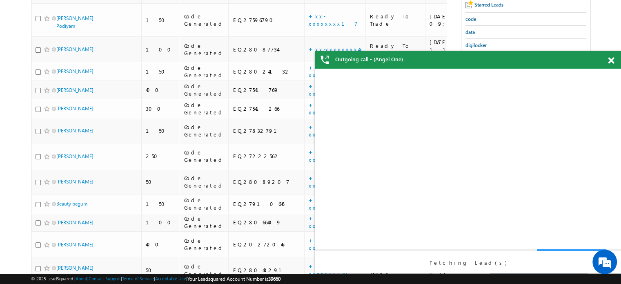
scroll to position [0, 0]
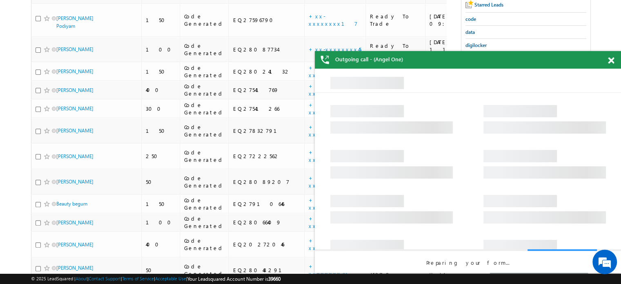
click at [609, 63] on span at bounding box center [611, 60] width 6 height 7
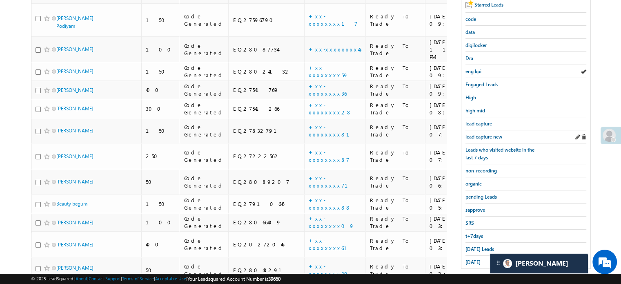
click at [504, 133] on div "lead capture new" at bounding box center [525, 136] width 121 height 13
click at [500, 133] on span "lead capture new" at bounding box center [483, 136] width 37 height 6
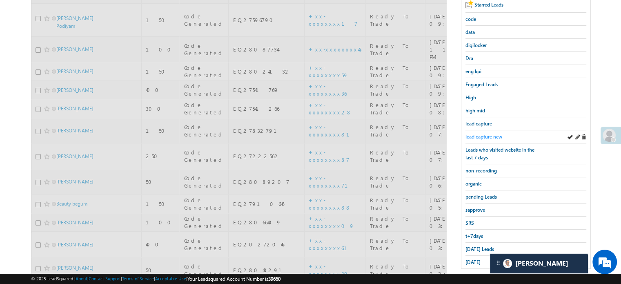
click at [494, 133] on span "lead capture new" at bounding box center [483, 136] width 37 height 6
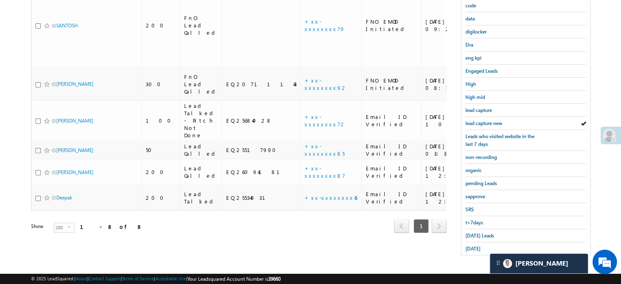
scroll to position [53, 0]
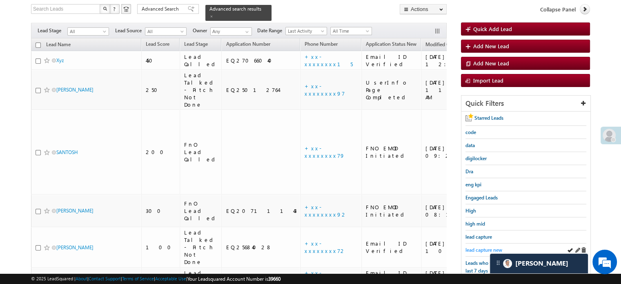
click at [470, 246] on span "lead capture new" at bounding box center [483, 249] width 37 height 6
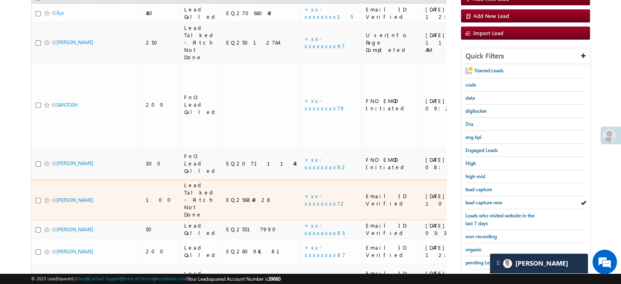
scroll to position [134, 0]
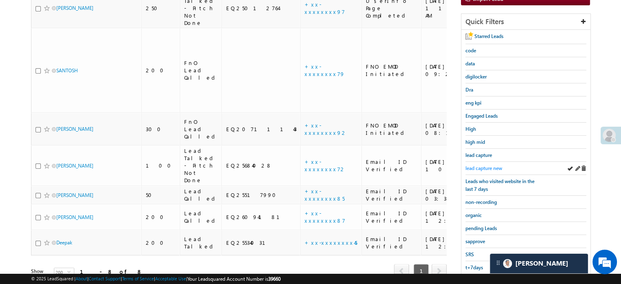
click at [479, 167] on span "lead capture new" at bounding box center [483, 168] width 37 height 6
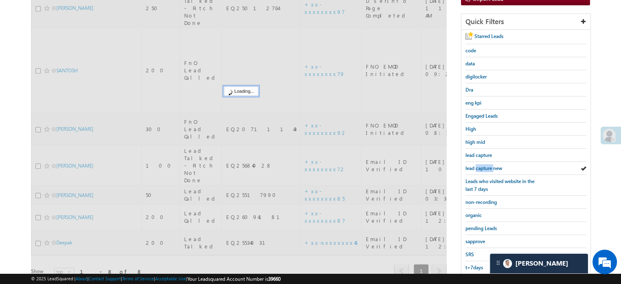
click at [479, 167] on span "lead capture new" at bounding box center [483, 168] width 37 height 6
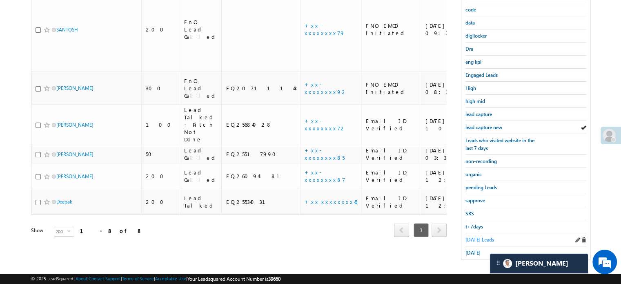
click at [475, 235] on link "Today's Leads" at bounding box center [479, 239] width 29 height 8
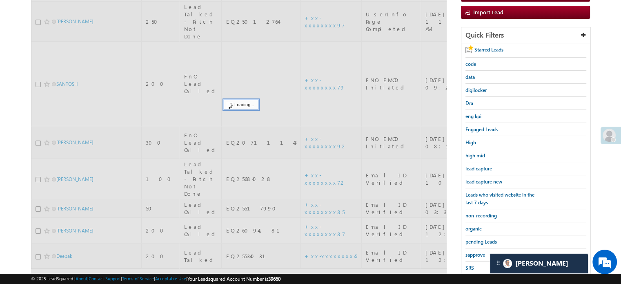
scroll to position [53, 0]
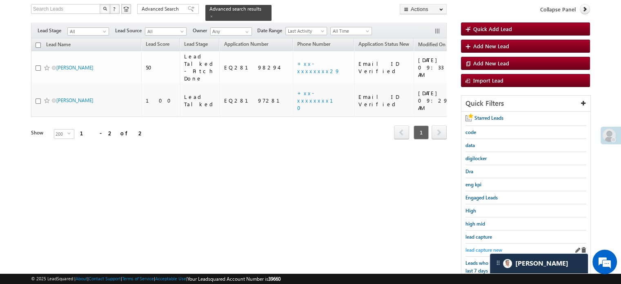
click at [485, 246] on span "lead capture new" at bounding box center [483, 249] width 37 height 6
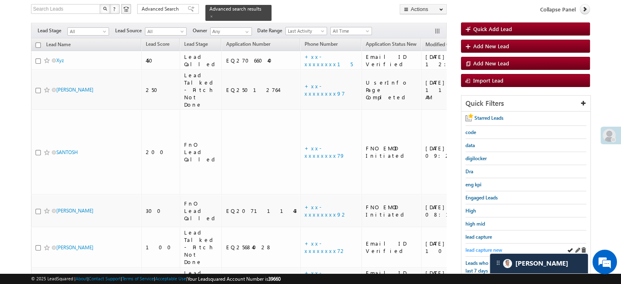
click at [480, 246] on span "lead capture new" at bounding box center [483, 249] width 37 height 6
click at [476, 248] on span "lead capture new" at bounding box center [483, 249] width 37 height 6
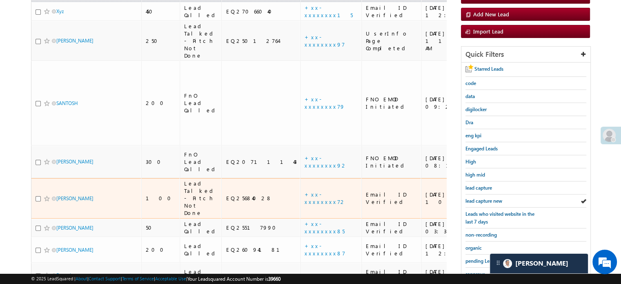
scroll to position [175, 0]
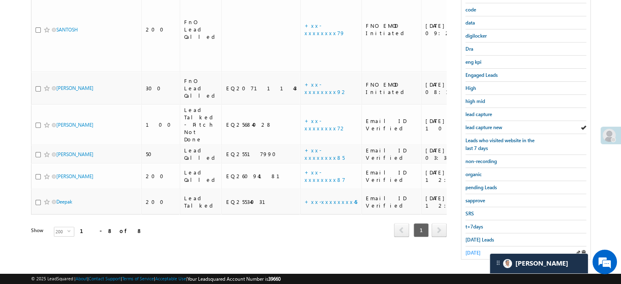
click at [473, 249] on span "yesterday" at bounding box center [472, 252] width 15 height 6
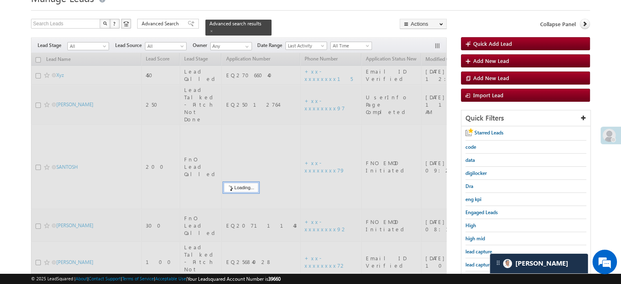
scroll to position [12, 0]
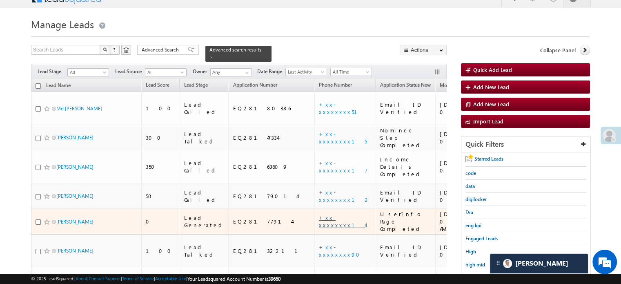
click at [319, 214] on link "+xx-xxxxxxxx14" at bounding box center [342, 221] width 47 height 14
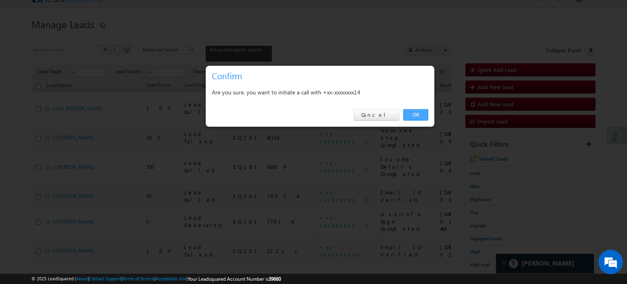
click at [409, 112] on link "OK" at bounding box center [415, 114] width 25 height 11
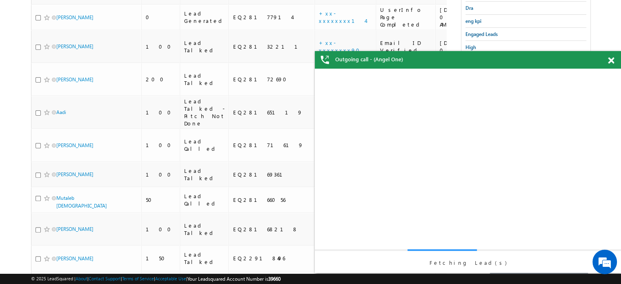
scroll to position [0, 0]
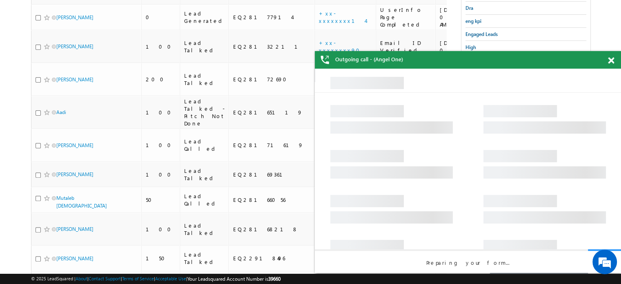
click at [611, 59] on span at bounding box center [611, 60] width 6 height 7
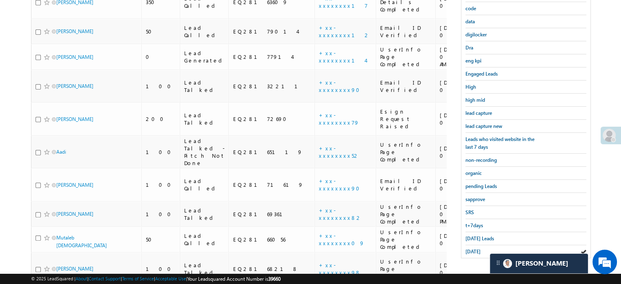
scroll to position [89, 0]
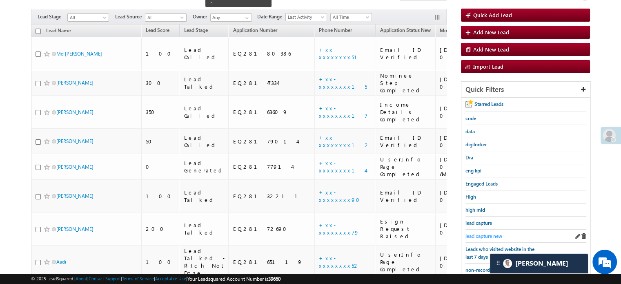
click at [476, 233] on span "lead capture new" at bounding box center [483, 236] width 37 height 6
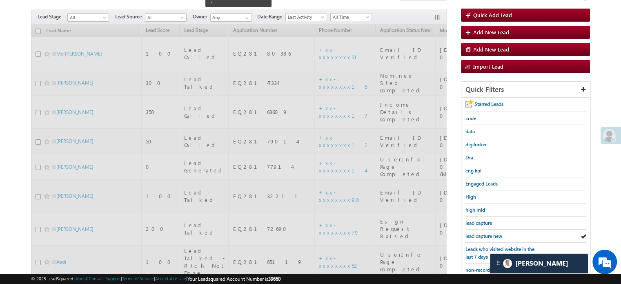
scroll to position [67, 0]
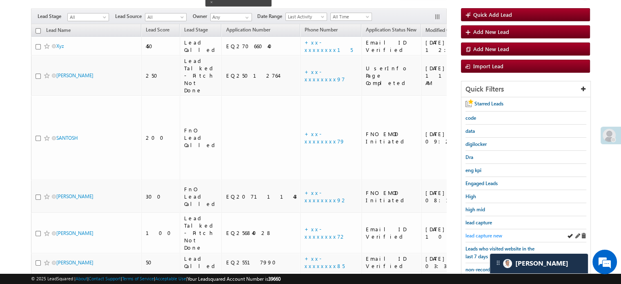
click at [479, 233] on span "lead capture new" at bounding box center [483, 235] width 37 height 6
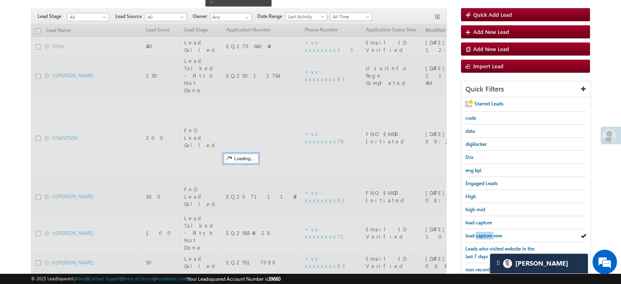
click at [479, 233] on span "lead capture new" at bounding box center [483, 235] width 37 height 6
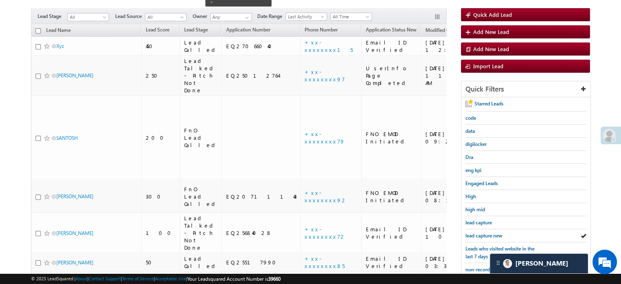
click at [479, 233] on span "lead capture new" at bounding box center [483, 235] width 37 height 6
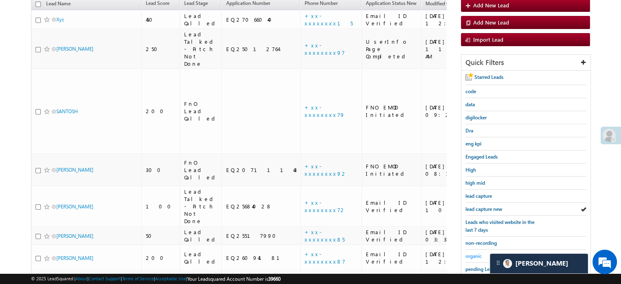
scroll to position [175, 0]
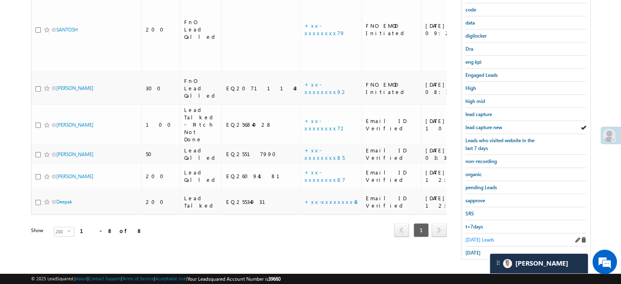
click at [479, 236] on span "Today's Leads" at bounding box center [479, 239] width 29 height 6
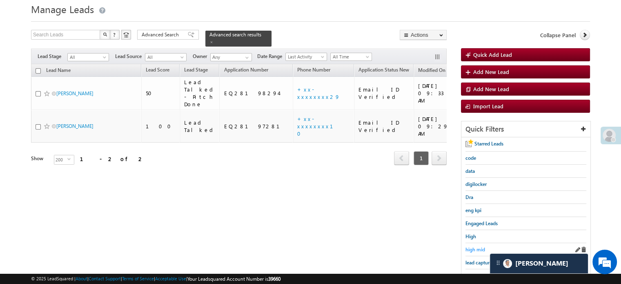
scroll to position [53, 0]
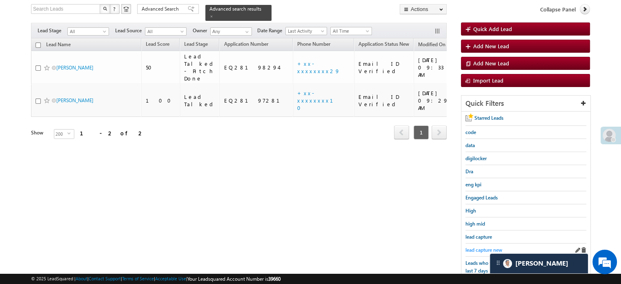
click at [475, 246] on span "lead capture new" at bounding box center [483, 249] width 37 height 6
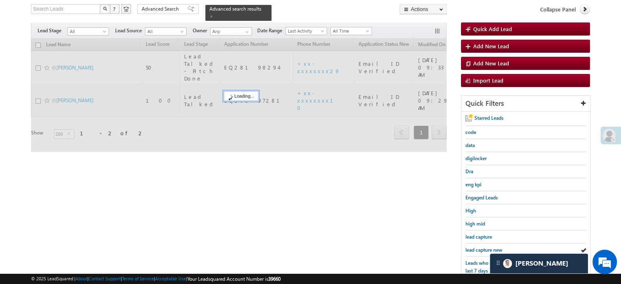
scroll to position [12, 0]
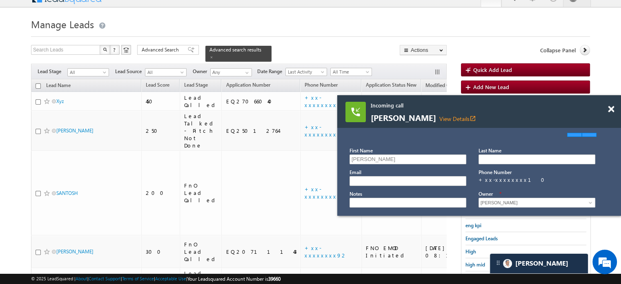
click at [611, 104] on div at bounding box center [615, 105] width 11 height 20
click at [611, 111] on span at bounding box center [611, 109] width 6 height 7
click at [611, 104] on div at bounding box center [615, 105] width 11 height 20
click at [617, 109] on div at bounding box center [615, 105] width 11 height 20
click at [613, 110] on span at bounding box center [611, 109] width 6 height 7
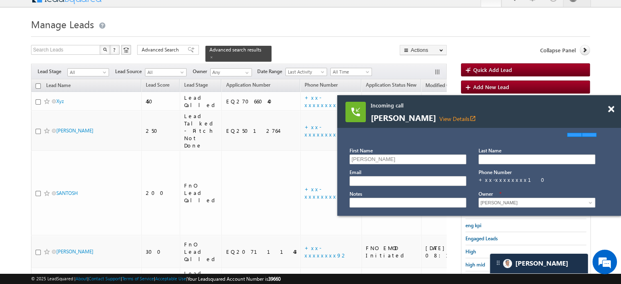
click at [609, 107] on body "Incoming call Manoranajan kumar View Details open_in_new First Name Manoranajan…" at bounding box center [310, 209] width 621 height 442
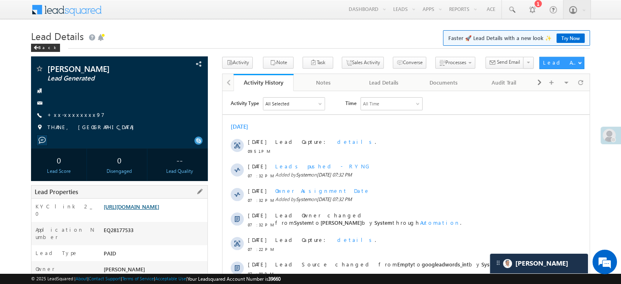
click at [130, 209] on link "https://angelbroking1-pk3em7sa.customui-test.leadsquared.com?leadId=6ecc9f00-f4…" at bounding box center [132, 206] width 56 height 7
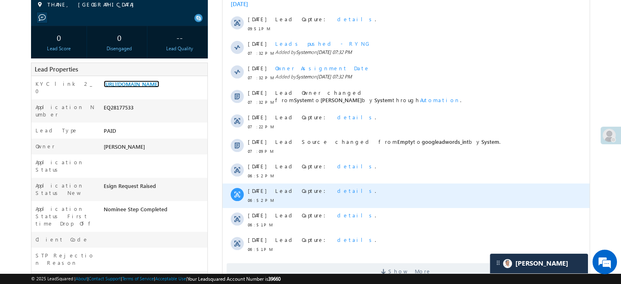
scroll to position [245, 0]
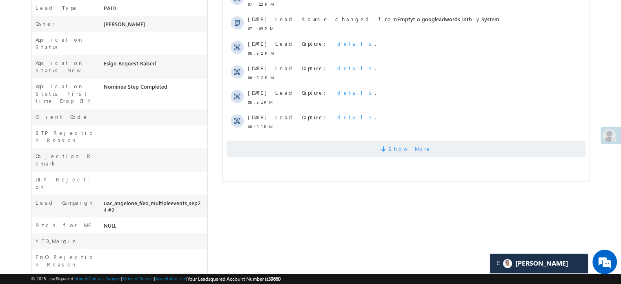
click at [264, 144] on span "Show More" at bounding box center [405, 148] width 359 height 16
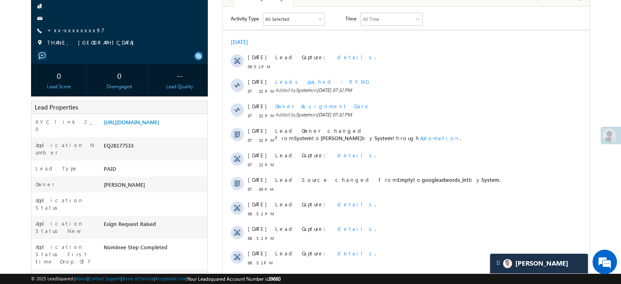
scroll to position [37, 0]
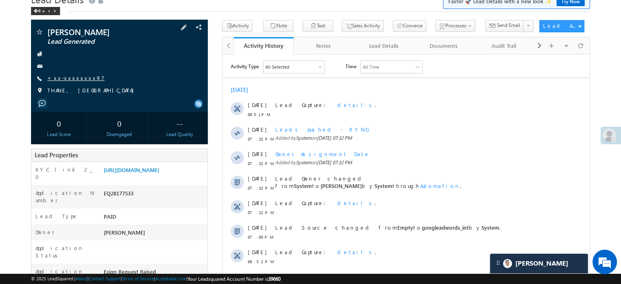
click at [64, 75] on link "+xx-xxxxxxxx97" at bounding box center [75, 77] width 57 height 7
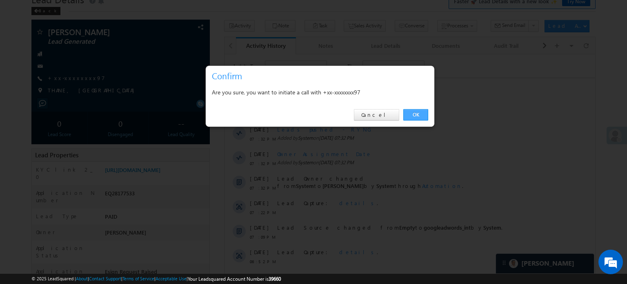
click at [410, 113] on link "OK" at bounding box center [415, 114] width 25 height 11
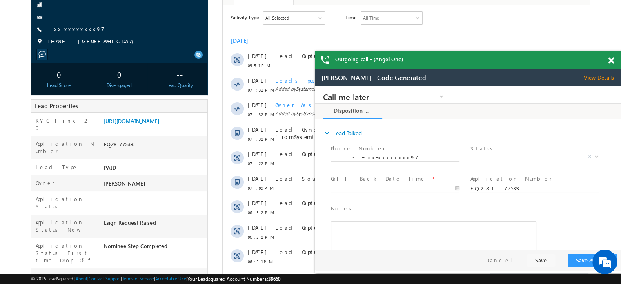
scroll to position [159, 0]
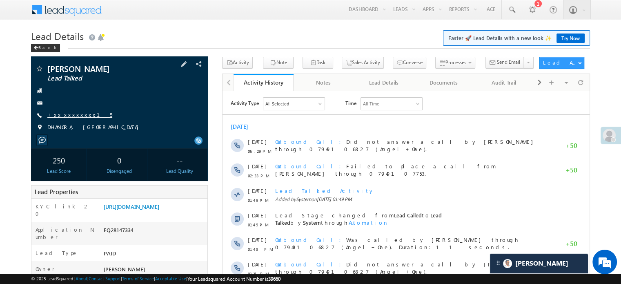
click at [73, 117] on link "+xx-xxxxxxxx15" at bounding box center [79, 114] width 65 height 7
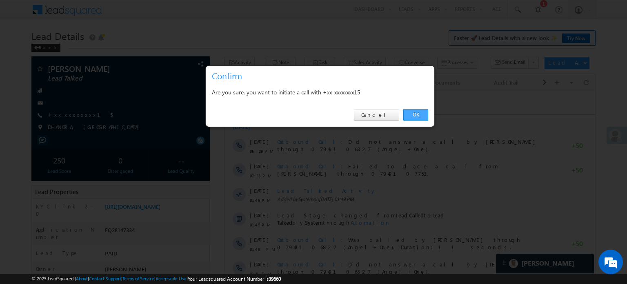
click at [412, 114] on link "OK" at bounding box center [415, 114] width 25 height 11
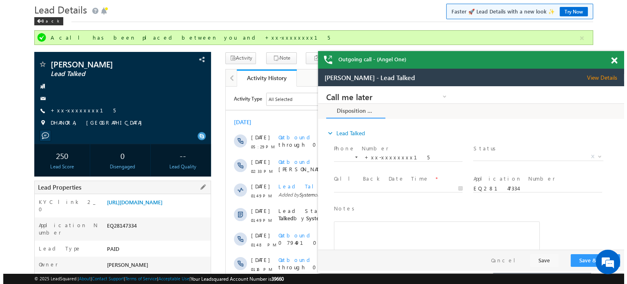
scroll to position [41, 0]
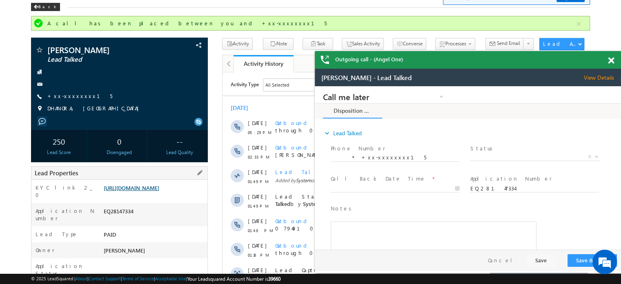
click at [150, 191] on link "https://angelbroking1-pk3em7sa.customui-test.leadsquared.com?leadId=a448dff6-22…" at bounding box center [132, 187] width 56 height 7
click at [69, 94] on link "+xx-xxxxxxxx15" at bounding box center [79, 95] width 65 height 7
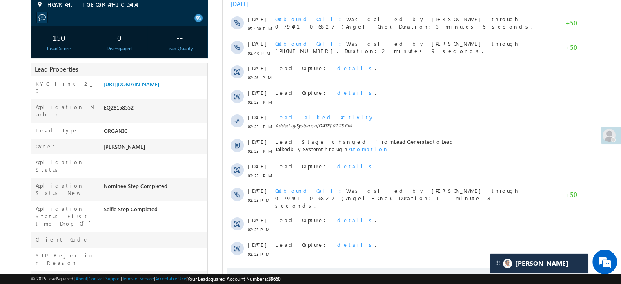
scroll to position [41, 0]
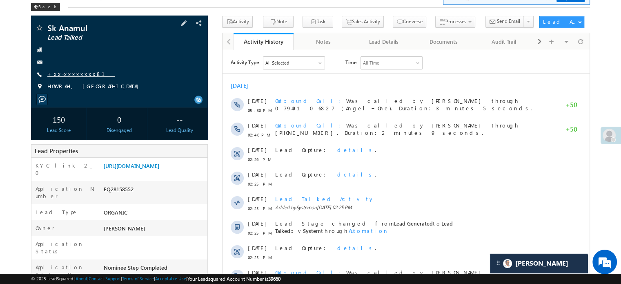
click at [68, 74] on link "+xx-xxxxxxxx81" at bounding box center [80, 73] width 67 height 7
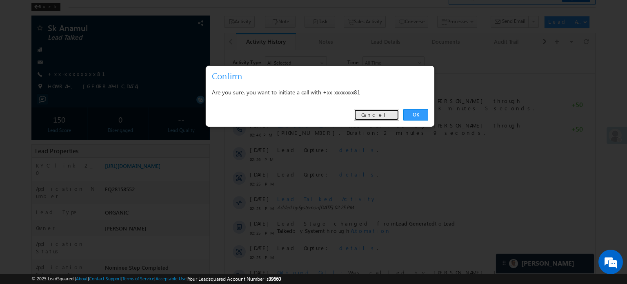
drag, startPoint x: 378, startPoint y: 113, endPoint x: 103, endPoint y: 49, distance: 282.9
click at [378, 113] on link "Cancel" at bounding box center [376, 114] width 45 height 11
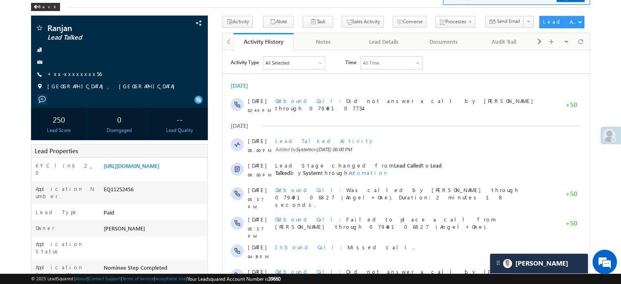
scroll to position [41, 0]
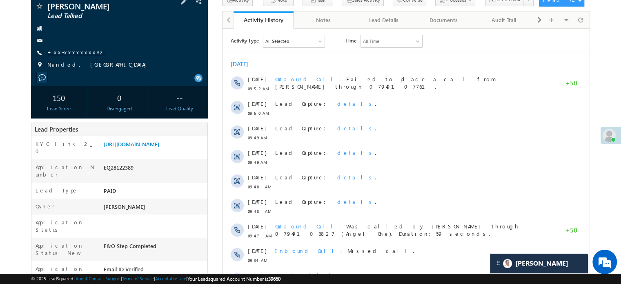
click at [77, 55] on link "+xx-xxxxxxxx32" at bounding box center [76, 52] width 58 height 7
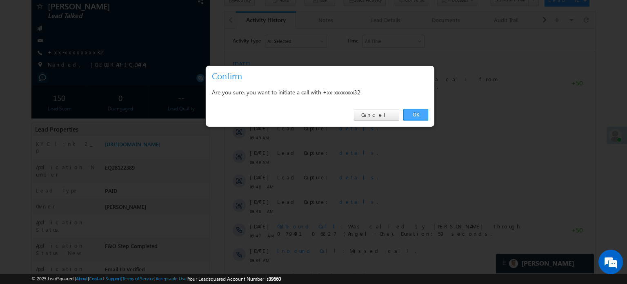
click at [413, 116] on link "OK" at bounding box center [415, 114] width 25 height 11
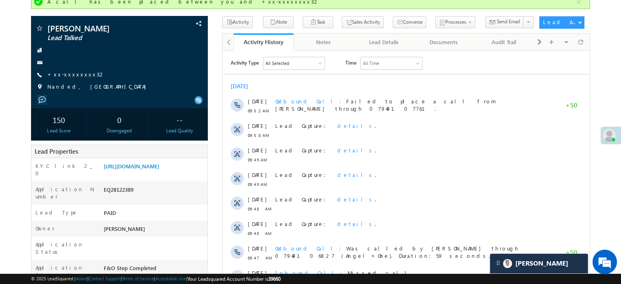
scroll to position [84, 0]
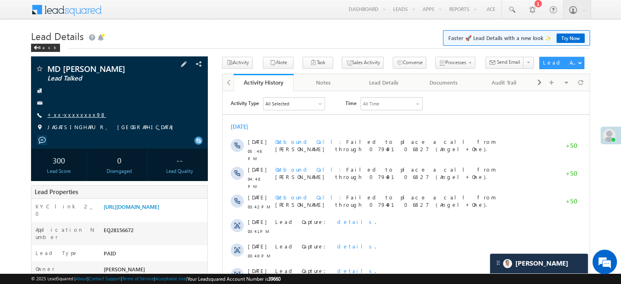
click at [78, 115] on link "+xx-xxxxxxxx98" at bounding box center [76, 114] width 59 height 7
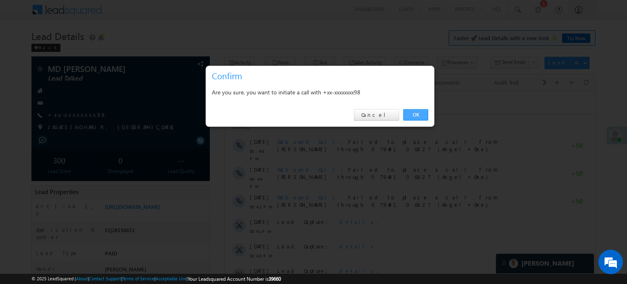
click at [413, 111] on link "OK" at bounding box center [415, 114] width 25 height 11
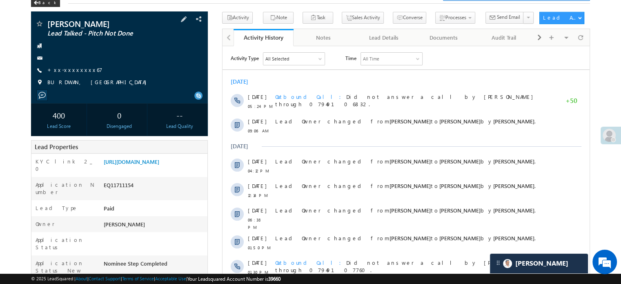
scroll to position [41, 0]
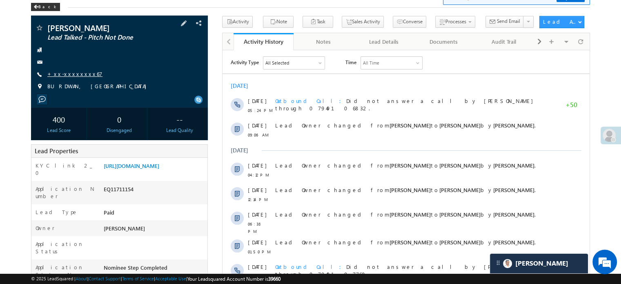
click at [76, 72] on link "+xx-xxxxxxxx67" at bounding box center [74, 73] width 55 height 7
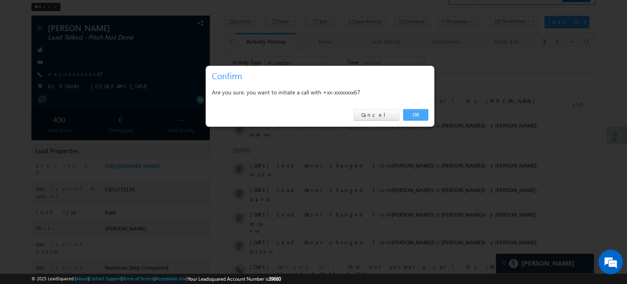
drag, startPoint x: 410, startPoint y: 107, endPoint x: 414, endPoint y: 116, distance: 9.3
click at [411, 107] on div "OK Cancel" at bounding box center [320, 114] width 229 height 23
click at [413, 116] on link "OK" at bounding box center [415, 114] width 25 height 11
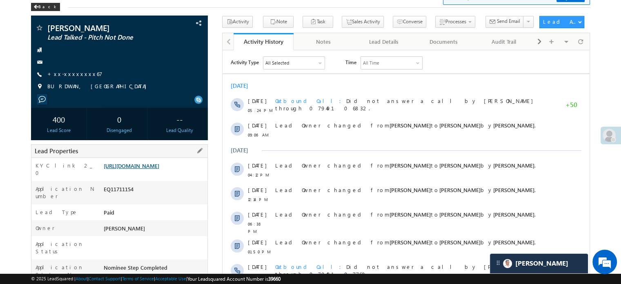
click at [133, 165] on link "https://angelbroking1-pk3em7sa.customui-test.leadsquared.com?leadId=1593bf22-14…" at bounding box center [132, 165] width 56 height 7
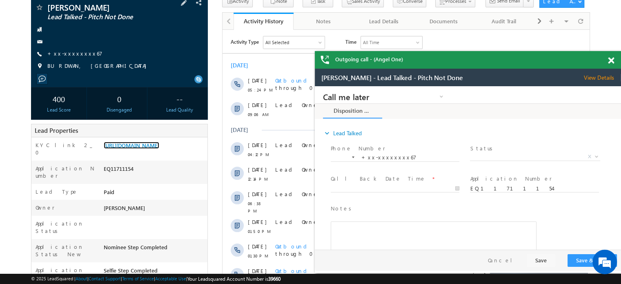
scroll to position [82, 0]
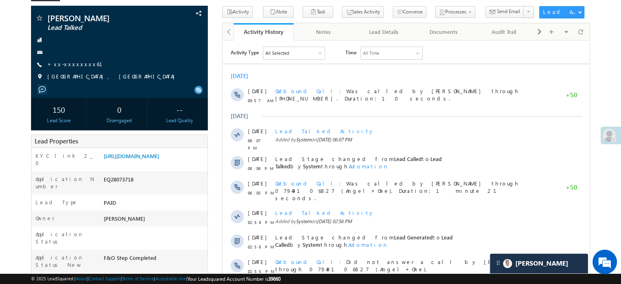
scroll to position [0, 0]
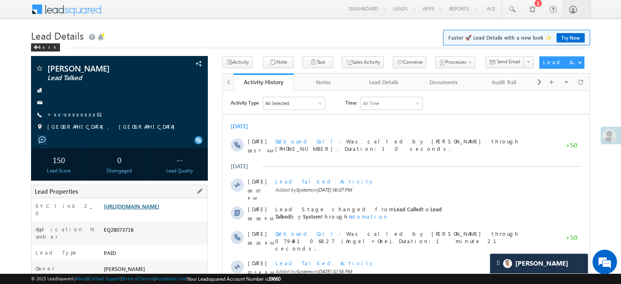
click at [157, 206] on link "https://angelbroking1-pk3em7sa.customui-test.leadsquared.com?leadId=73c1717e-d8…" at bounding box center [132, 205] width 56 height 7
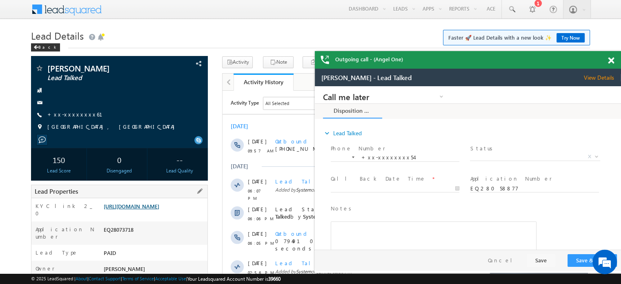
scroll to position [0, 0]
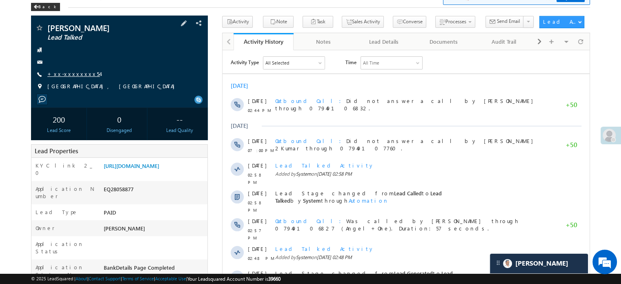
click at [75, 73] on link "+xx-xxxxxxxx54" at bounding box center [73, 73] width 53 height 7
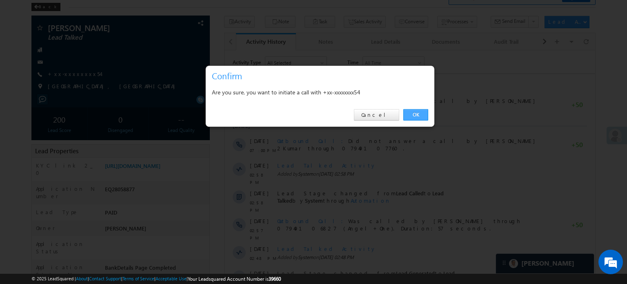
click at [424, 116] on link "OK" at bounding box center [415, 114] width 25 height 11
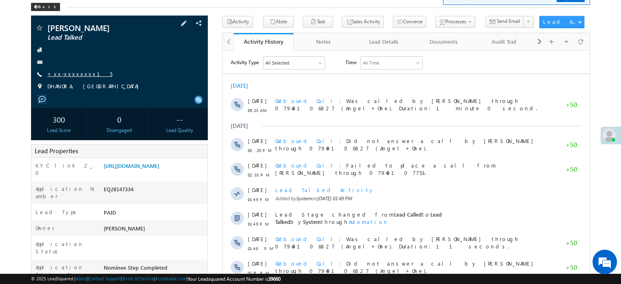
click at [67, 75] on link "+xx-xxxxxxxx15" at bounding box center [79, 73] width 65 height 7
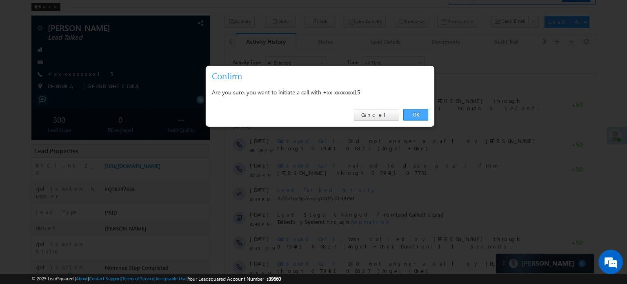
click at [416, 117] on link "OK" at bounding box center [415, 114] width 25 height 11
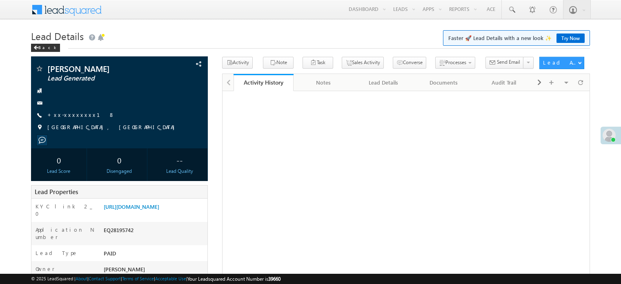
click at [153, 210] on link "[URL][DOMAIN_NAME]" at bounding box center [132, 206] width 56 height 7
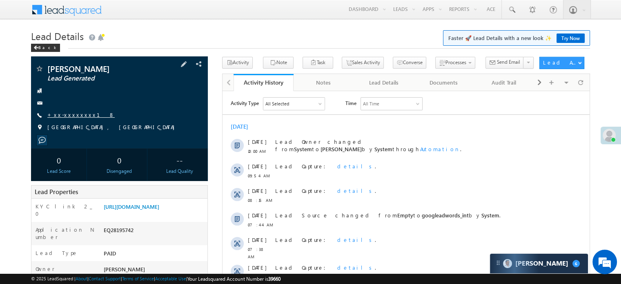
click at [78, 112] on link "+xx-xxxxxxxx18" at bounding box center [80, 114] width 67 height 7
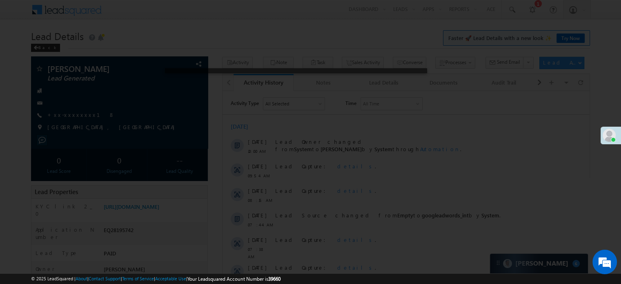
click at [71, 115] on div at bounding box center [310, 142] width 621 height 284
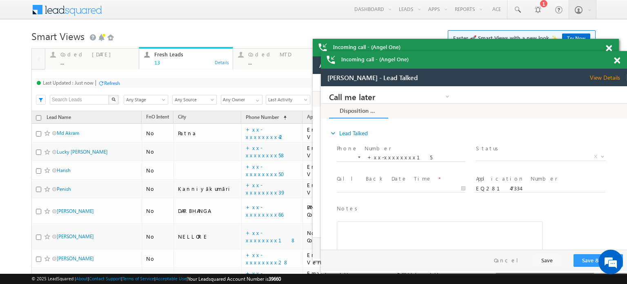
click at [612, 52] on span at bounding box center [609, 48] width 6 height 7
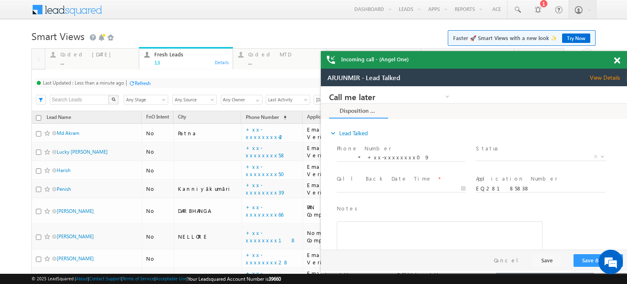
click at [617, 58] on span at bounding box center [617, 60] width 6 height 7
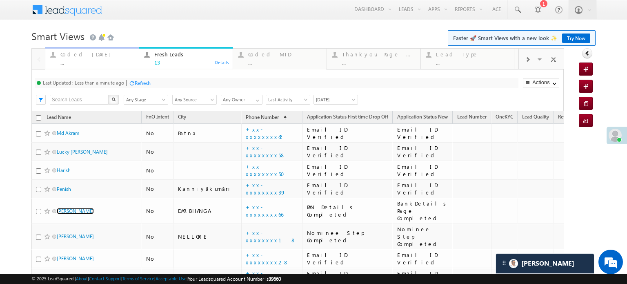
click at [78, 56] on div "Coded Today" at bounding box center [96, 54] width 73 height 7
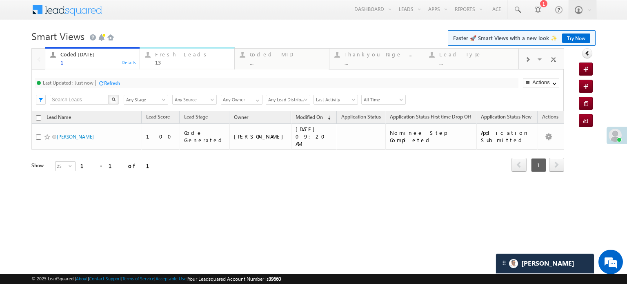
click at [170, 55] on div "Fresh Leads" at bounding box center [192, 54] width 74 height 7
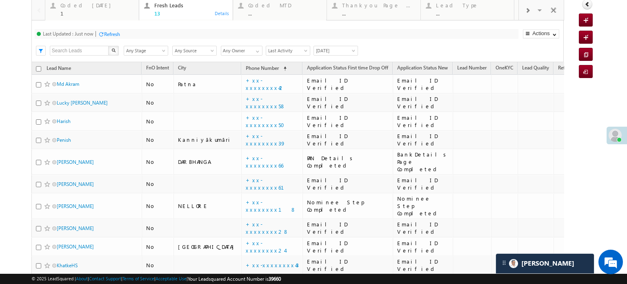
scroll to position [122, 0]
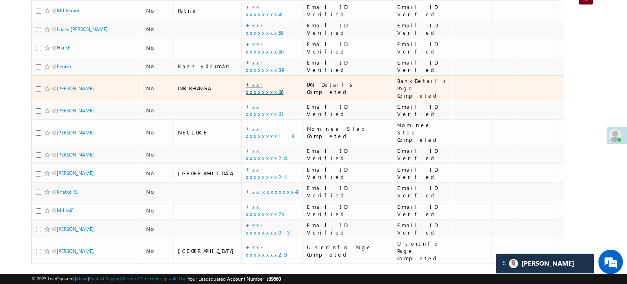
click at [246, 86] on link "+xx-xxxxxxxx66" at bounding box center [265, 88] width 38 height 14
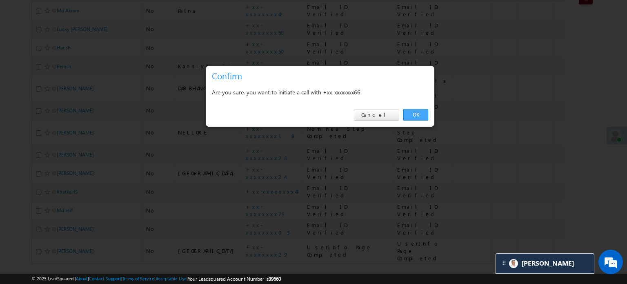
click at [419, 113] on link "OK" at bounding box center [415, 114] width 25 height 11
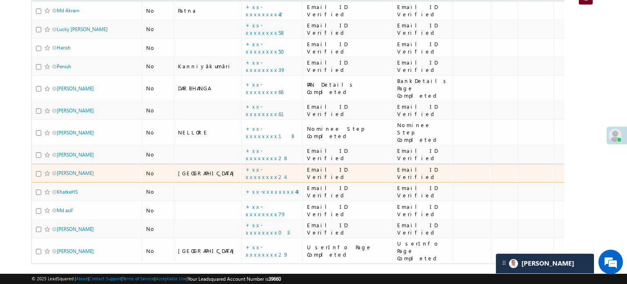
scroll to position [0, 0]
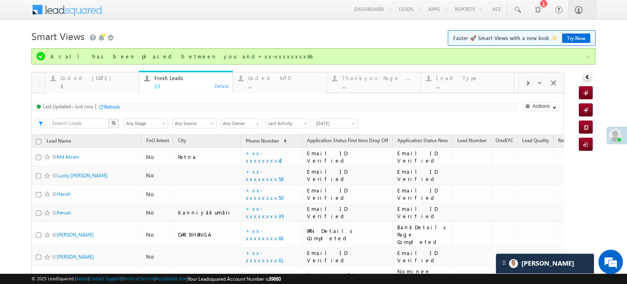
click at [85, 56] on div "A call has been placed between you and+xx-xxxxxxxx66" at bounding box center [317, 56] width 535 height 7
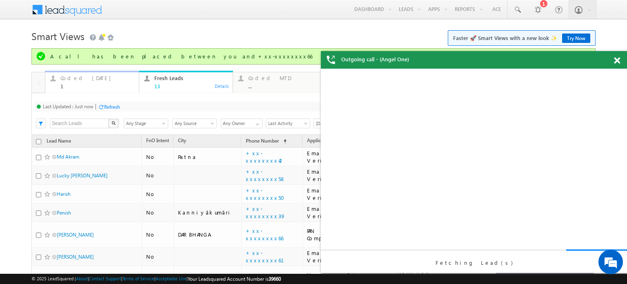
click at [85, 78] on div "Coded Today" at bounding box center [96, 78] width 73 height 7
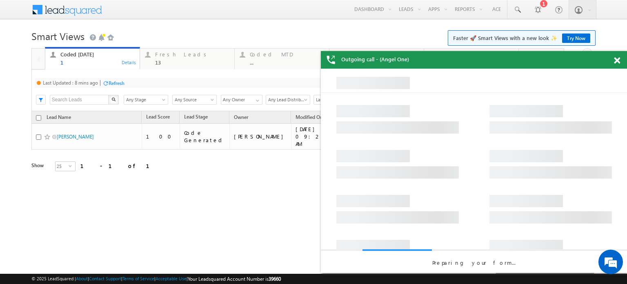
click at [114, 84] on div "Refresh" at bounding box center [117, 83] width 16 height 6
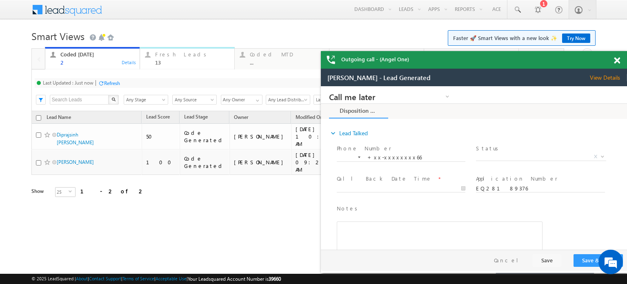
click at [176, 56] on div "Fresh Leads" at bounding box center [192, 54] width 74 height 7
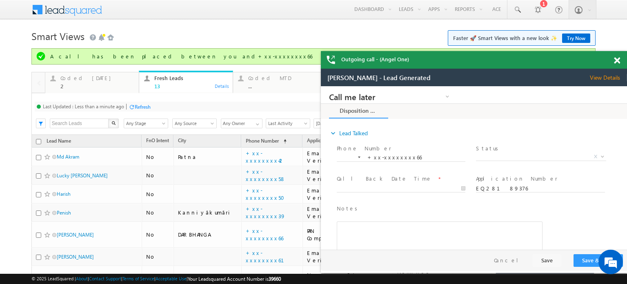
click at [144, 104] on div "Refresh" at bounding box center [143, 107] width 16 height 6
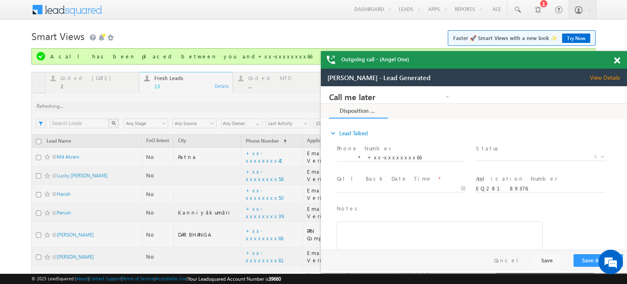
click at [617, 63] on span at bounding box center [617, 60] width 6 height 7
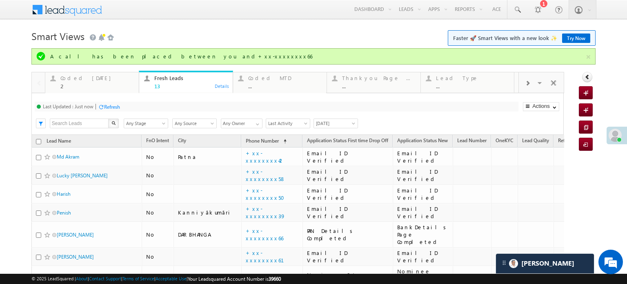
scroll to position [122, 0]
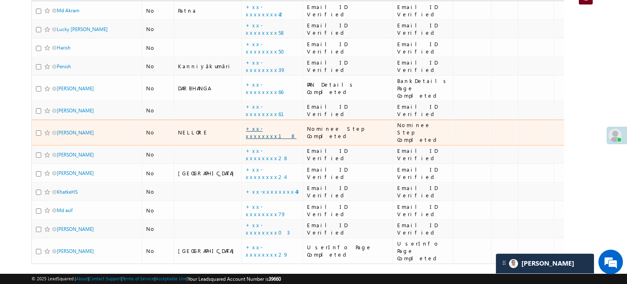
click at [246, 125] on link "+xx-xxxxxxxx18" at bounding box center [271, 132] width 51 height 14
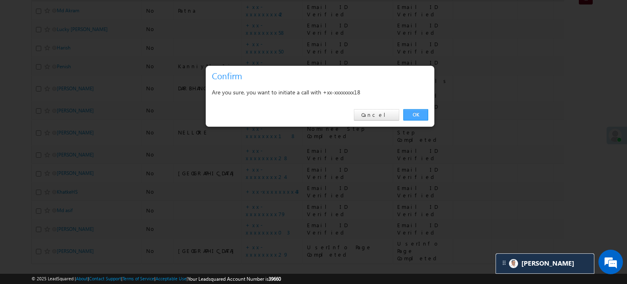
click at [416, 117] on link "OK" at bounding box center [415, 114] width 25 height 11
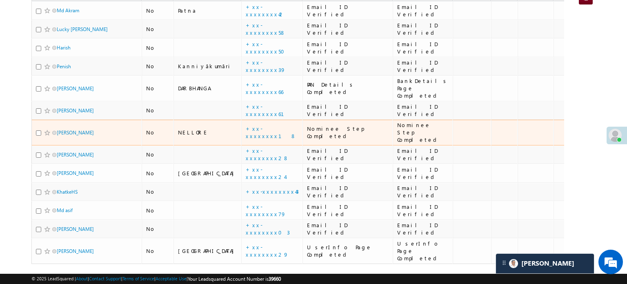
scroll to position [0, 0]
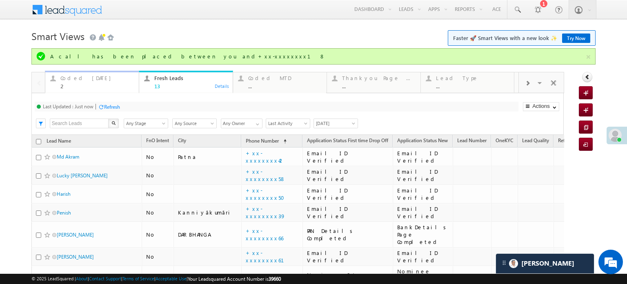
click at [87, 84] on div "2" at bounding box center [96, 86] width 73 height 6
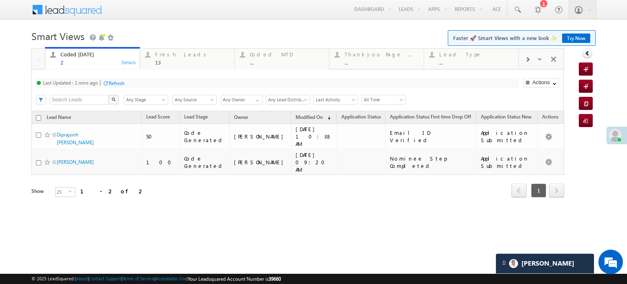
click at [116, 84] on div "Refresh" at bounding box center [117, 83] width 16 height 6
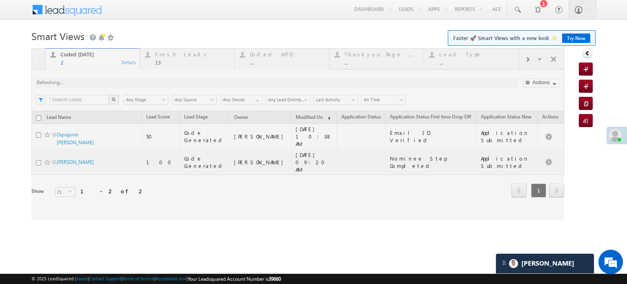
click at [118, 83] on div at bounding box center [297, 134] width 533 height 172
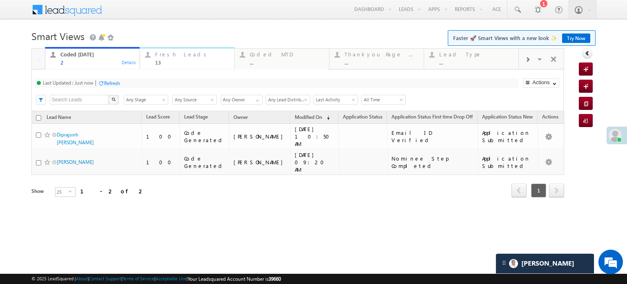
click at [186, 57] on div "Fresh Leads" at bounding box center [192, 54] width 74 height 7
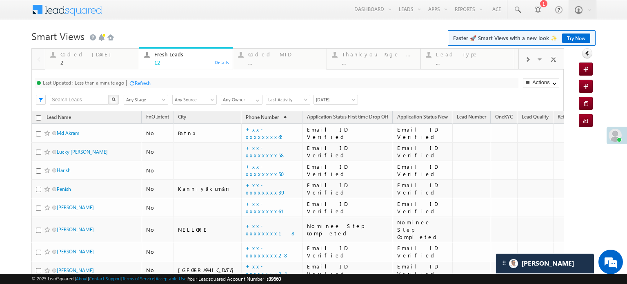
click at [140, 80] on div "Refresh" at bounding box center [143, 83] width 16 height 6
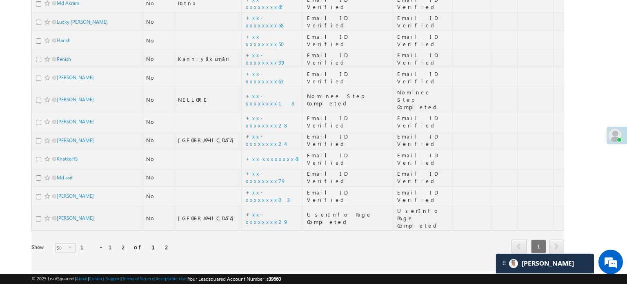
scroll to position [132, 0]
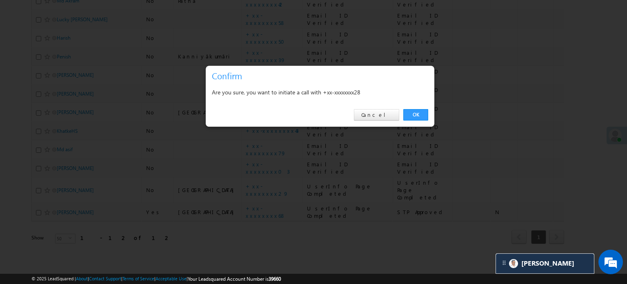
click at [422, 114] on link "OK" at bounding box center [415, 114] width 25 height 11
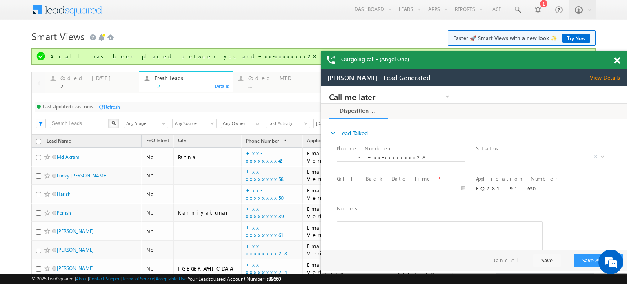
scroll to position [0, 0]
click at [617, 59] on div "Outgoing call - (Angel One)" at bounding box center [474, 60] width 306 height 18
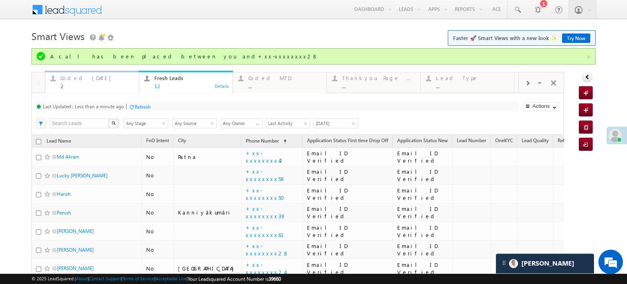
click at [88, 81] on div "Coded Today 2" at bounding box center [96, 81] width 73 height 16
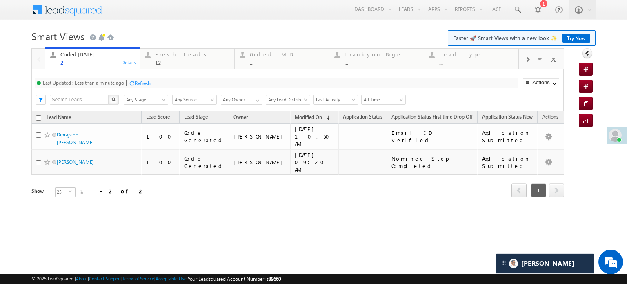
click at [135, 79] on div "Refresh" at bounding box center [140, 83] width 22 height 8
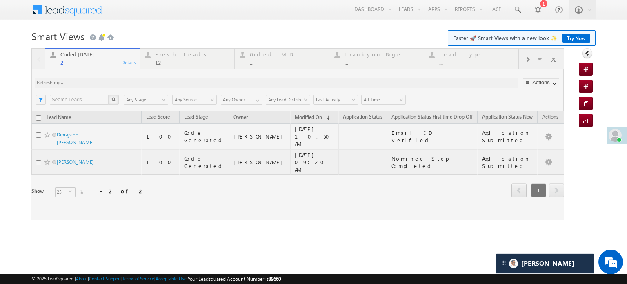
click at [138, 81] on div at bounding box center [297, 134] width 533 height 172
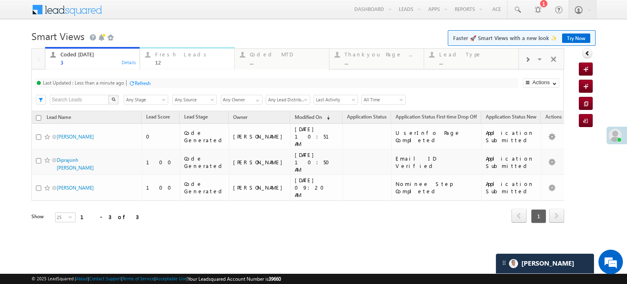
click at [164, 56] on div "Fresh Leads" at bounding box center [192, 54] width 74 height 7
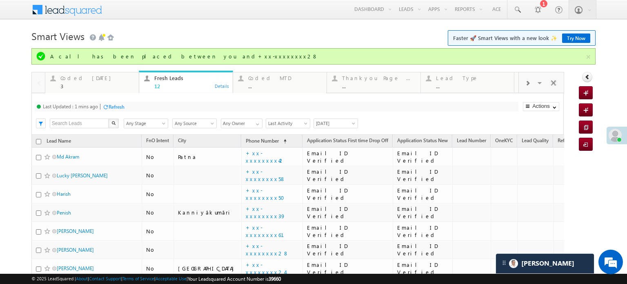
click at [118, 106] on div "Refresh" at bounding box center [117, 107] width 16 height 6
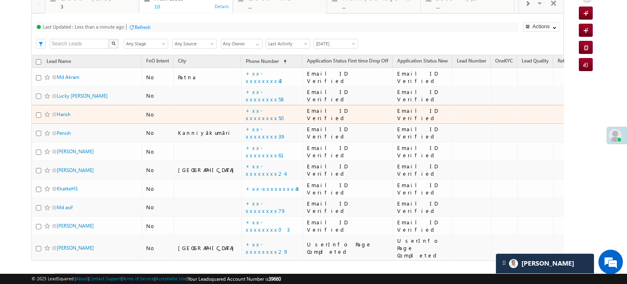
scroll to position [95, 0]
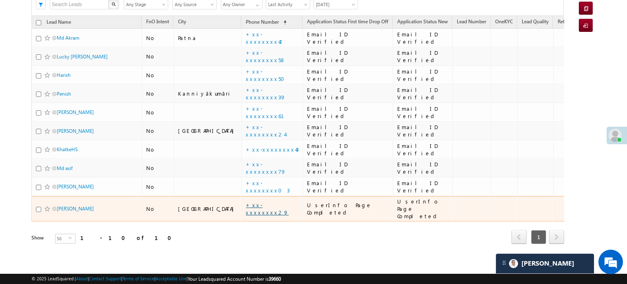
click at [247, 201] on link "+xx-xxxxxxxx29" at bounding box center [267, 208] width 43 height 14
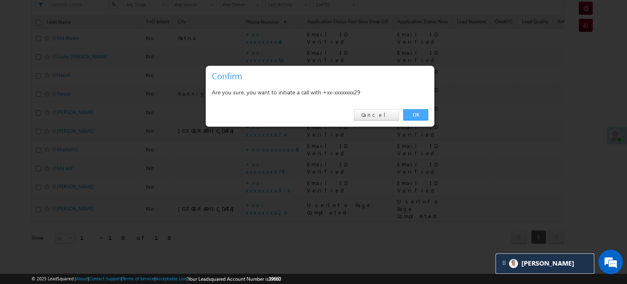
click at [414, 115] on link "OK" at bounding box center [415, 114] width 25 height 11
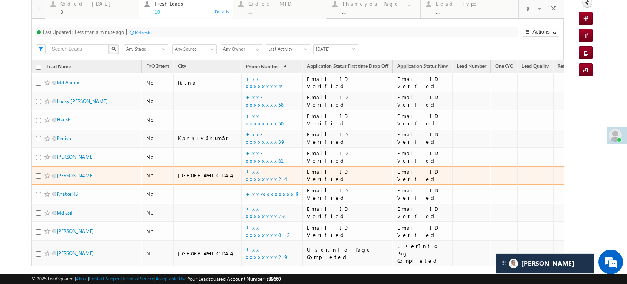
scroll to position [0, 0]
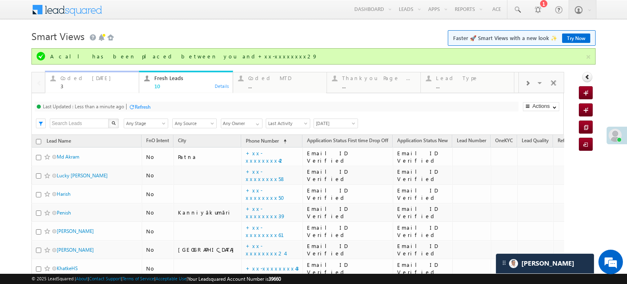
click at [78, 56] on div "A call has been placed between you and+xx-xxxxxxxx29" at bounding box center [317, 56] width 535 height 7
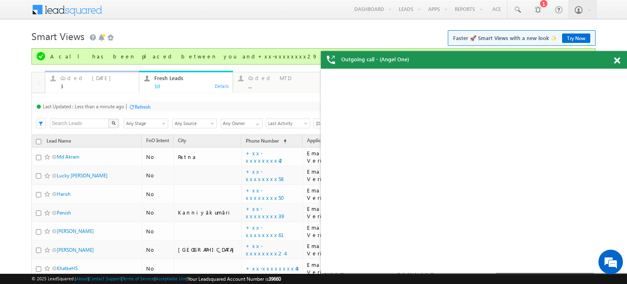
click at [78, 72] on link "Coded Today 3 Details" at bounding box center [92, 82] width 94 height 22
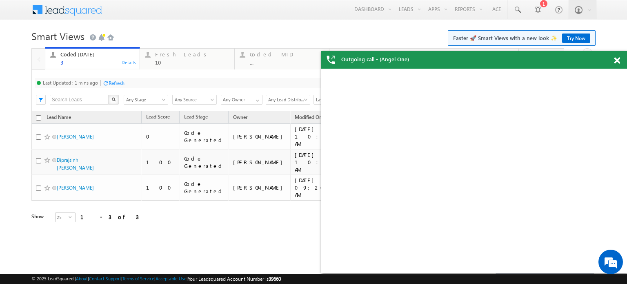
click at [113, 80] on div "Refresh" at bounding box center [117, 83] width 16 height 6
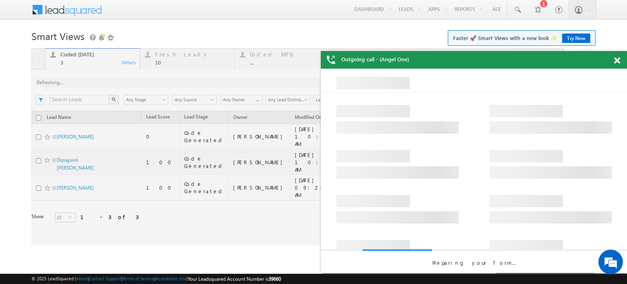
click at [115, 81] on div at bounding box center [297, 146] width 533 height 197
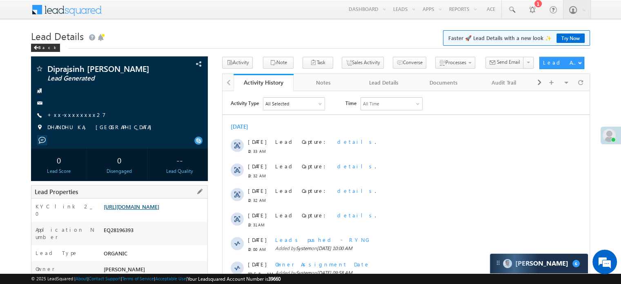
click at [159, 207] on link "[URL][DOMAIN_NAME]" at bounding box center [132, 206] width 56 height 7
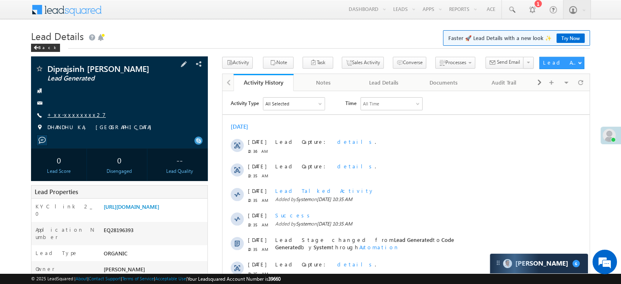
click at [80, 117] on link "+xx-xxxxxxxx27" at bounding box center [76, 114] width 58 height 7
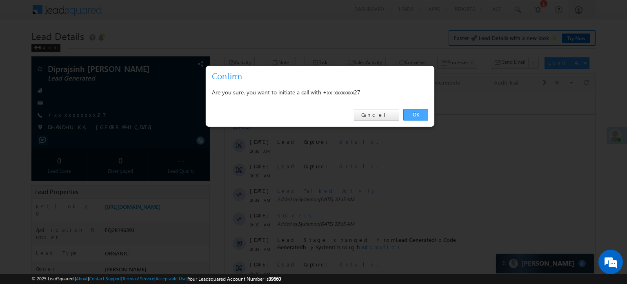
click at [416, 117] on link "OK" at bounding box center [415, 114] width 25 height 11
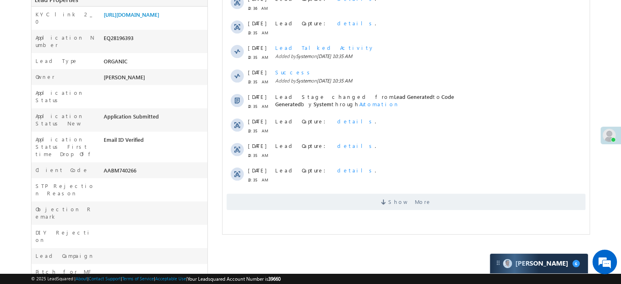
scroll to position [204, 0]
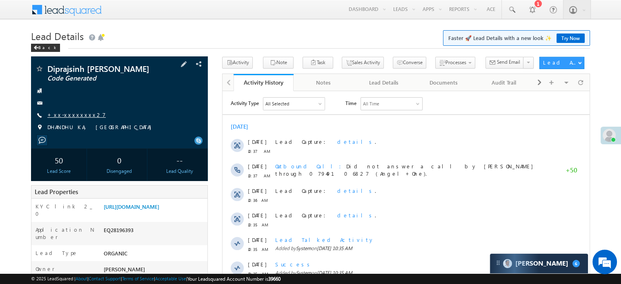
click at [67, 117] on link "+xx-xxxxxxxx27" at bounding box center [76, 114] width 58 height 7
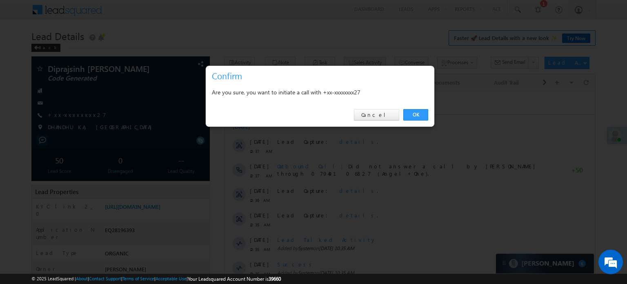
drag, startPoint x: 409, startPoint y: 114, endPoint x: 350, endPoint y: 68, distance: 75.0
click at [409, 114] on link "OK" at bounding box center [415, 114] width 25 height 11
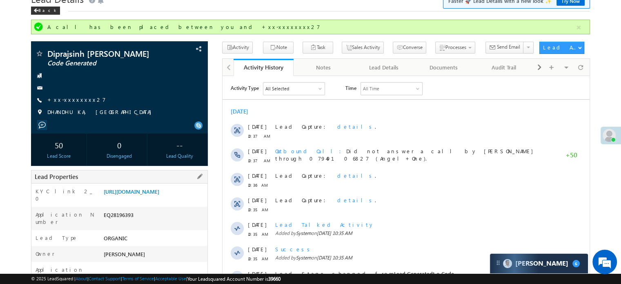
scroll to position [82, 0]
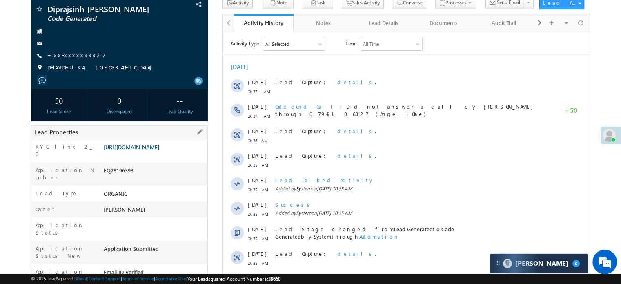
click at [121, 150] on link "https://angelbroking1-pk3em7sa.customui-test.leadsquared.com?leadId=d8d7057f-a2…" at bounding box center [132, 146] width 56 height 7
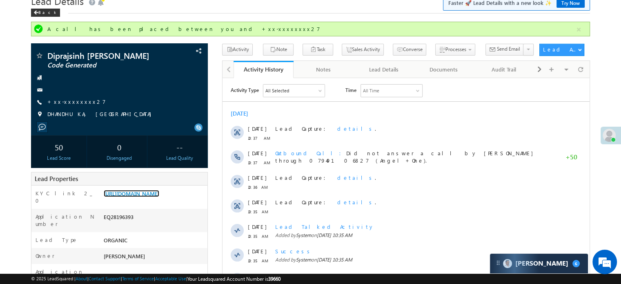
scroll to position [0, 0]
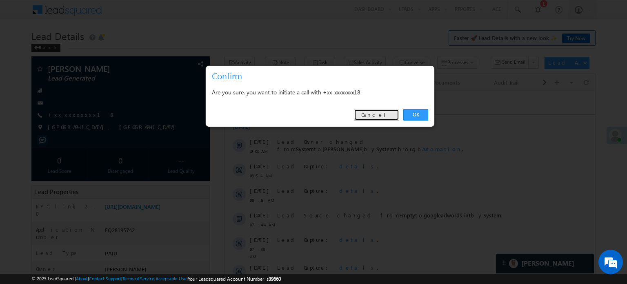
click at [373, 119] on link "Cancel" at bounding box center [376, 114] width 45 height 11
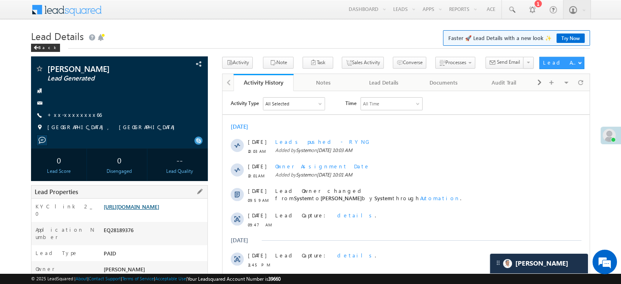
click at [157, 210] on link "https://angelbroking1-pk3em7sa.customui-test.leadsquared.com?leadId=becbe0cc-fc…" at bounding box center [132, 206] width 56 height 7
click at [80, 115] on link "+xx-xxxxxxxx66" at bounding box center [74, 114] width 54 height 7
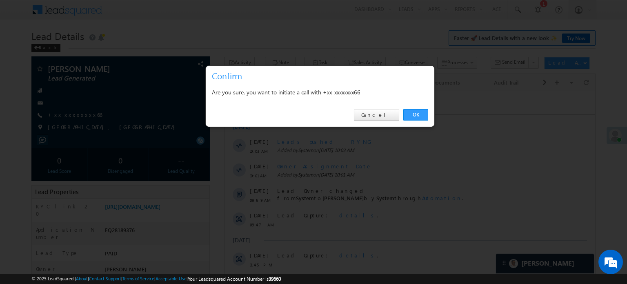
drag, startPoint x: 422, startPoint y: 115, endPoint x: 241, endPoint y: 20, distance: 204.3
click at [422, 116] on link "OK" at bounding box center [415, 114] width 25 height 11
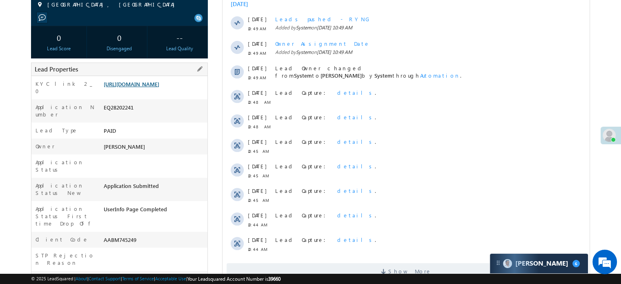
click at [152, 87] on link "[URL][DOMAIN_NAME]" at bounding box center [132, 83] width 56 height 7
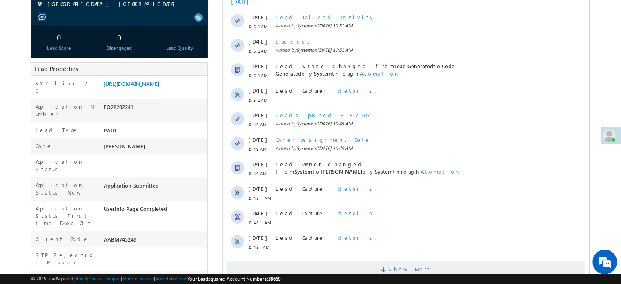
scroll to position [122, 0]
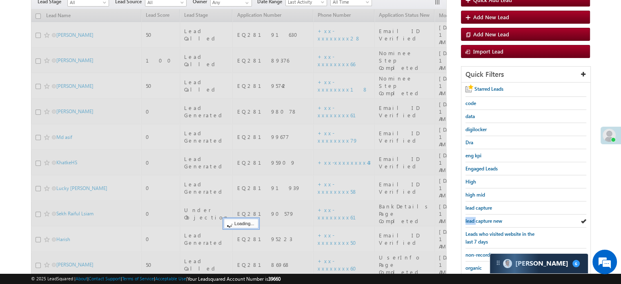
click at [473, 218] on span "lead capture new" at bounding box center [483, 221] width 37 height 6
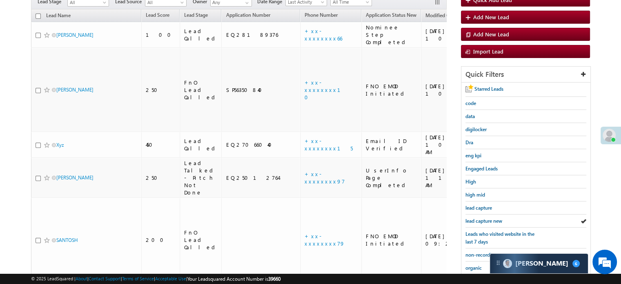
click at [473, 218] on span "lead capture new" at bounding box center [483, 221] width 37 height 6
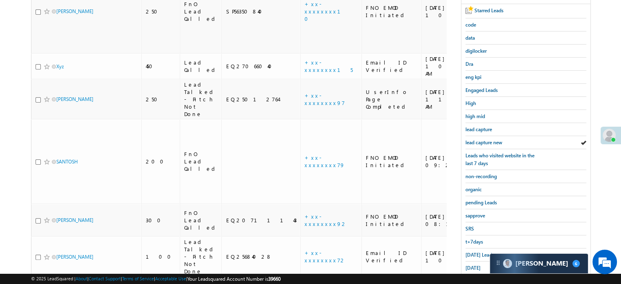
scroll to position [178, 0]
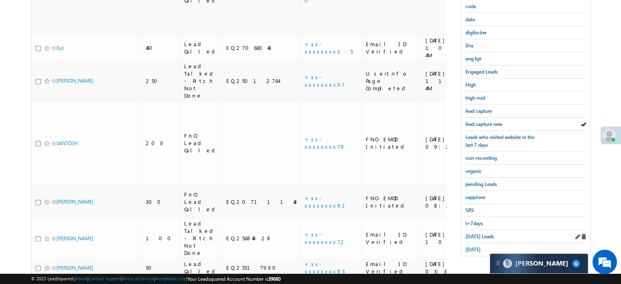
click at [472, 230] on div "Today's Leads" at bounding box center [525, 236] width 121 height 13
click at [473, 233] on span "Today's Leads" at bounding box center [479, 236] width 29 height 6
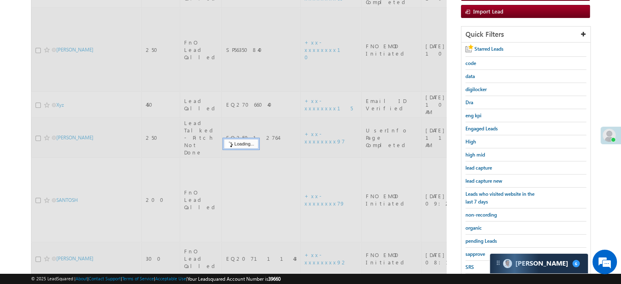
scroll to position [97, 0]
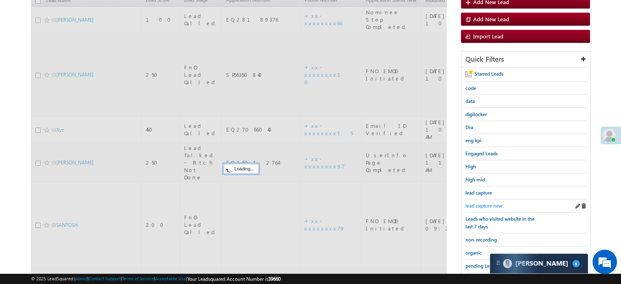
click at [479, 203] on span "lead capture new" at bounding box center [483, 205] width 37 height 6
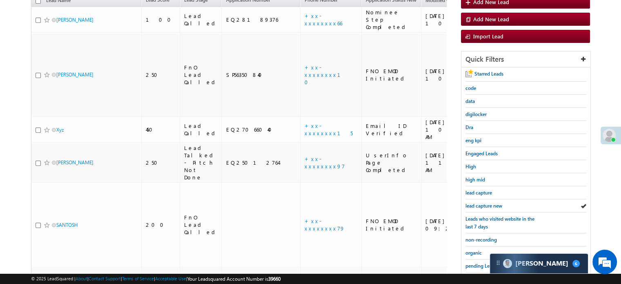
click at [479, 203] on span "lead capture new" at bounding box center [483, 205] width 37 height 6
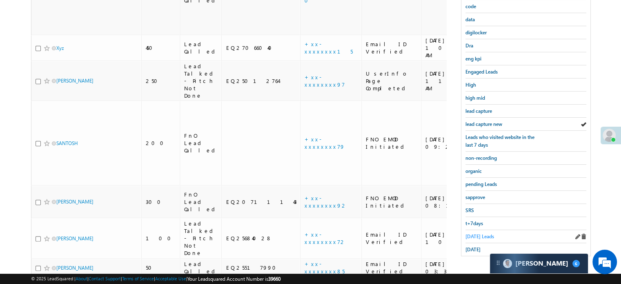
scroll to position [0, 0]
click at [475, 233] on span "Today's Leads" at bounding box center [479, 236] width 29 height 6
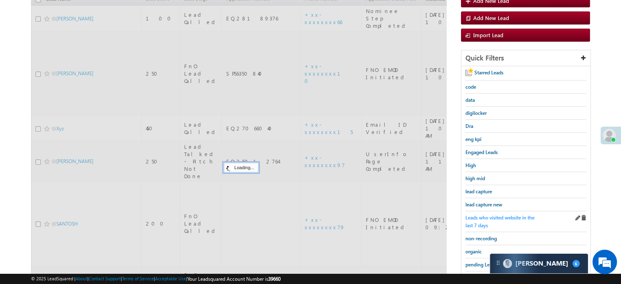
scroll to position [97, 0]
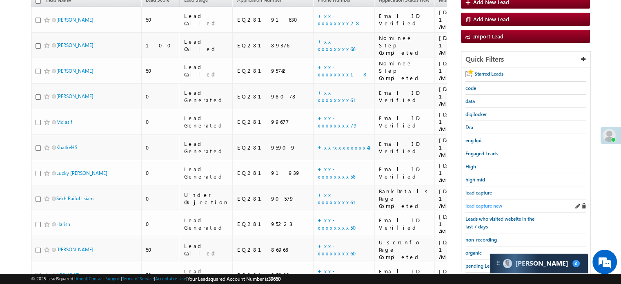
click at [477, 204] on span "lead capture new" at bounding box center [483, 205] width 37 height 6
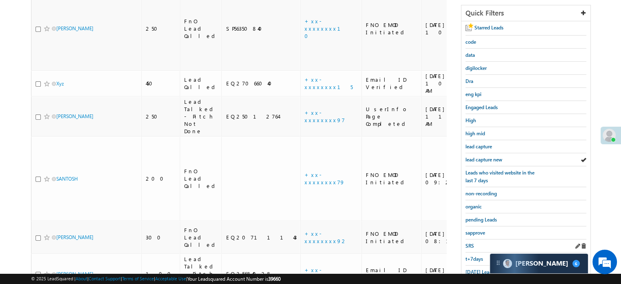
scroll to position [178, 0]
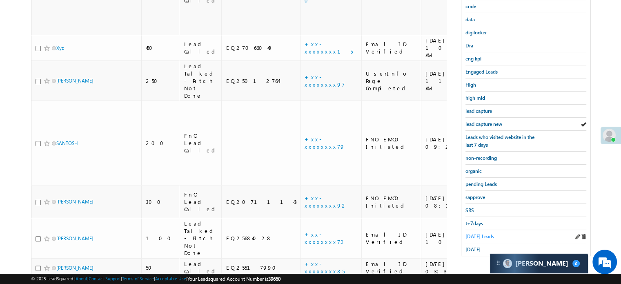
click at [472, 233] on span "Today's Leads" at bounding box center [479, 236] width 29 height 6
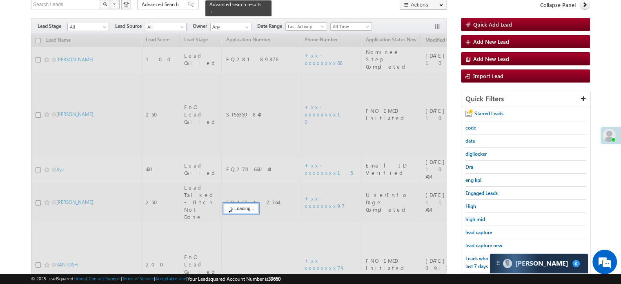
scroll to position [56, 0]
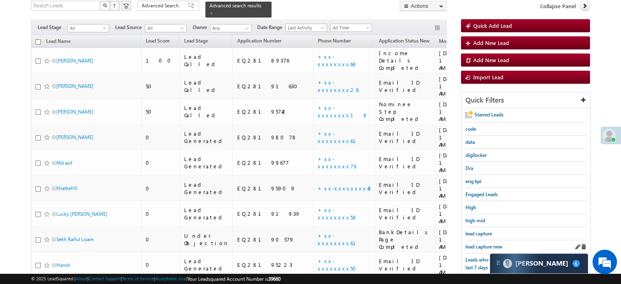
click at [476, 242] on link "lead capture new" at bounding box center [483, 246] width 37 height 8
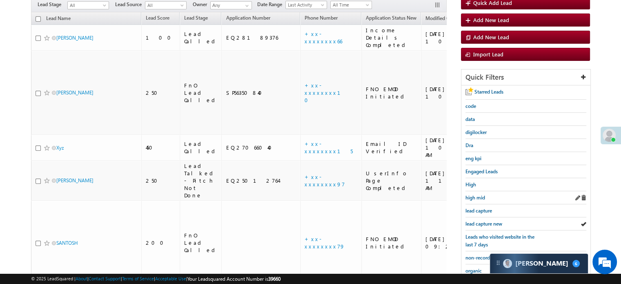
scroll to position [82, 0]
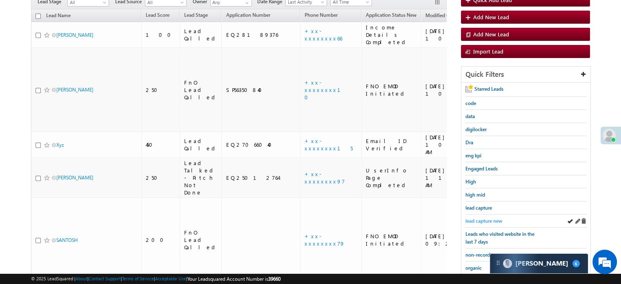
click at [484, 219] on span "lead capture new" at bounding box center [483, 221] width 37 height 6
click at [472, 214] on div "lead capture new" at bounding box center [525, 220] width 121 height 13
click at [473, 218] on span "lead capture new" at bounding box center [483, 221] width 37 height 6
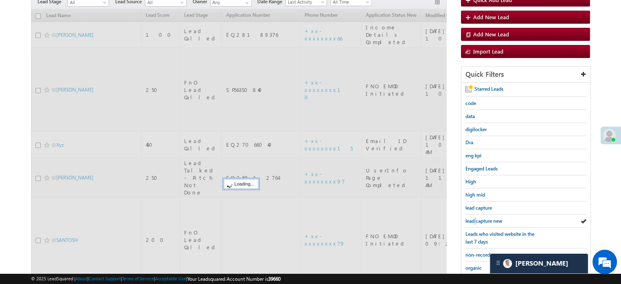
click at [473, 218] on span "lead capture new" at bounding box center [483, 221] width 37 height 6
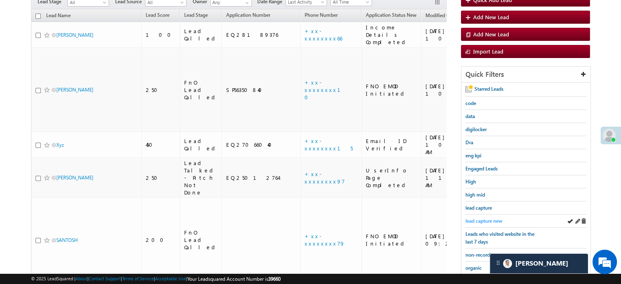
click at [486, 220] on span "lead capture new" at bounding box center [483, 221] width 37 height 6
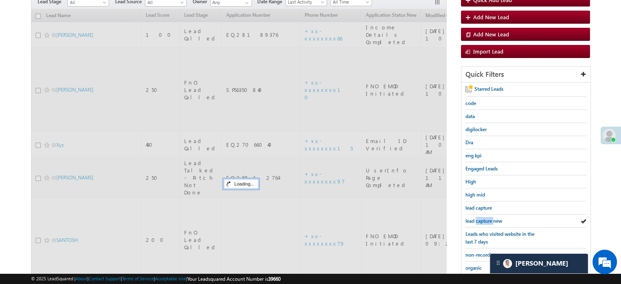
click at [486, 220] on span "lead capture new" at bounding box center [483, 221] width 37 height 6
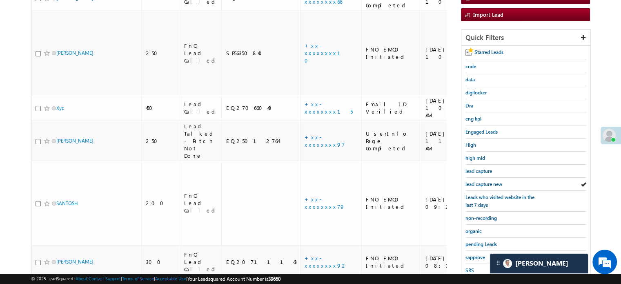
scroll to position [178, 0]
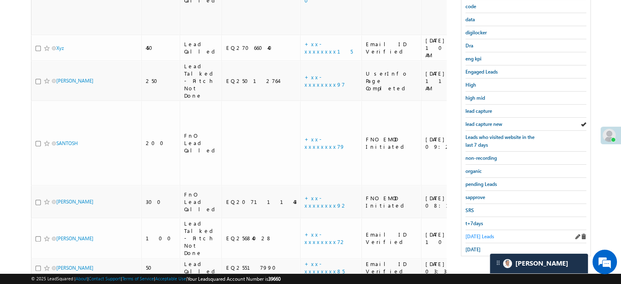
click at [475, 235] on span "Today's Leads" at bounding box center [479, 236] width 29 height 6
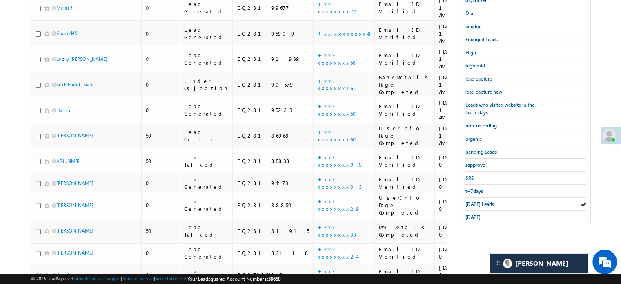
scroll to position [219, 0]
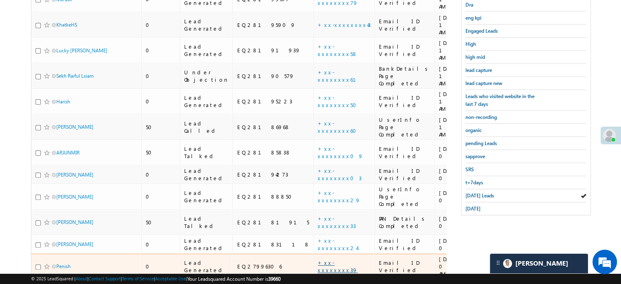
click at [317, 259] on link "+xx-xxxxxxxx39" at bounding box center [337, 266] width 40 height 14
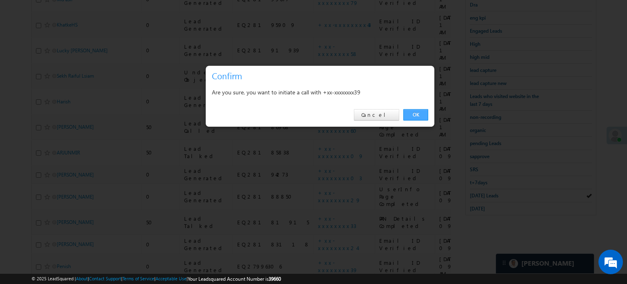
click at [406, 113] on link "OK" at bounding box center [415, 114] width 25 height 11
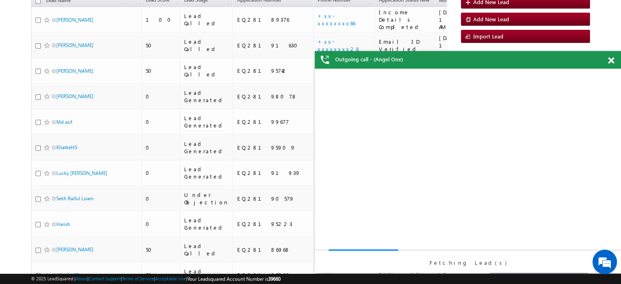
scroll to position [0, 0]
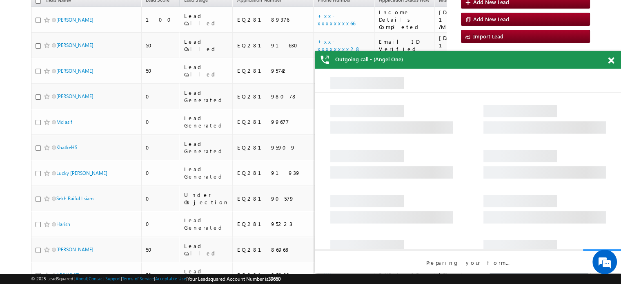
click at [614, 63] on div at bounding box center [615, 59] width 11 height 16
click at [612, 60] on span at bounding box center [611, 60] width 6 height 7
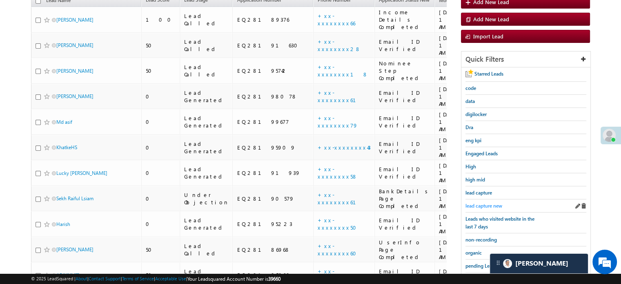
click at [480, 202] on span "lead capture new" at bounding box center [483, 205] width 37 height 6
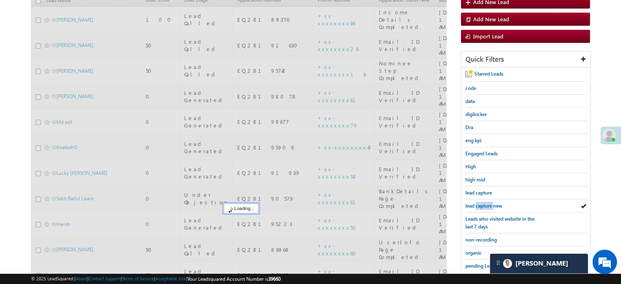
click at [480, 202] on span "lead capture new" at bounding box center [483, 205] width 37 height 6
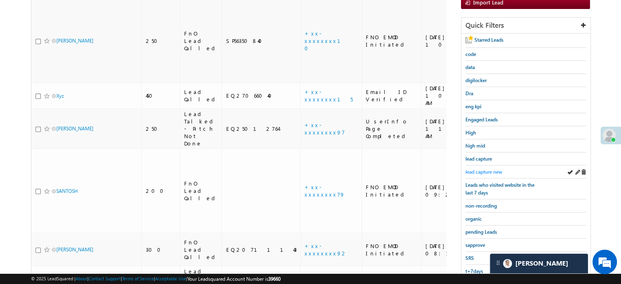
scroll to position [178, 0]
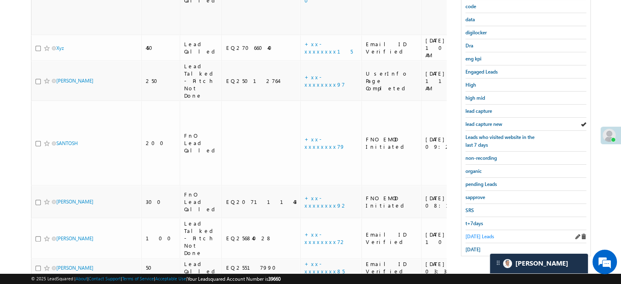
click at [472, 235] on span "Today's Leads" at bounding box center [479, 236] width 29 height 6
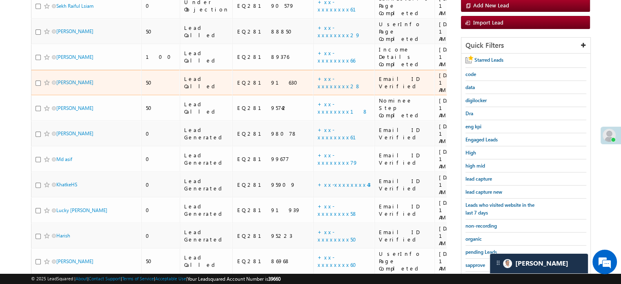
scroll to position [135, 0]
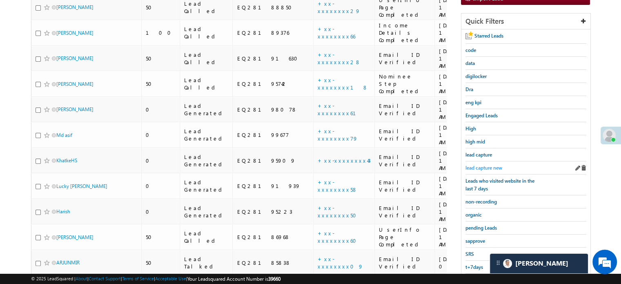
click at [469, 164] on span "lead capture new" at bounding box center [483, 167] width 37 height 6
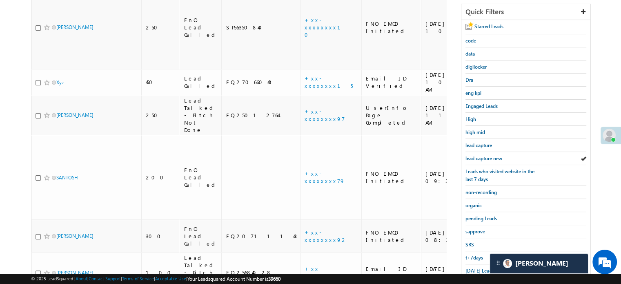
scroll to position [175, 0]
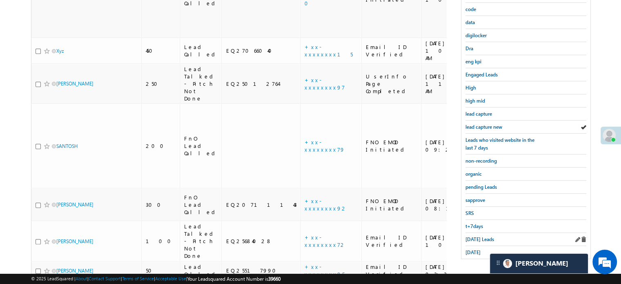
click at [476, 239] on div "Today's Leads" at bounding box center [525, 239] width 121 height 13
click at [476, 237] on span "Today's Leads" at bounding box center [479, 239] width 29 height 6
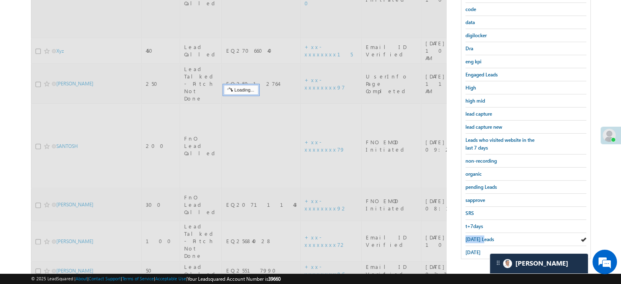
click at [476, 237] on span "Today's Leads" at bounding box center [479, 239] width 29 height 6
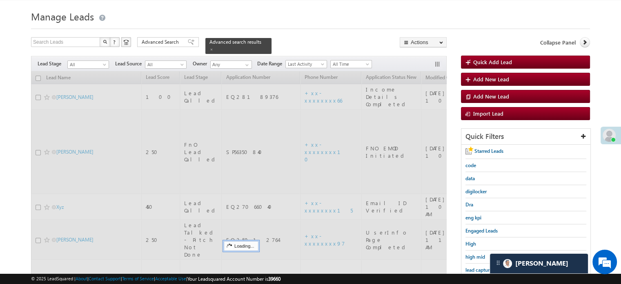
scroll to position [12, 0]
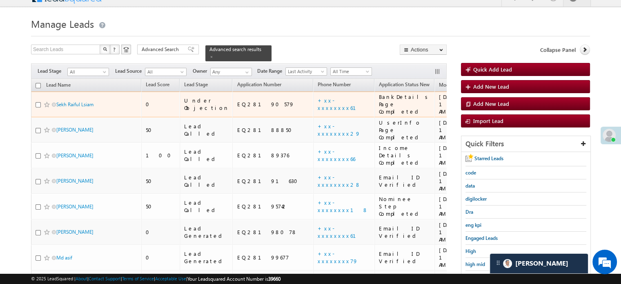
click at [313, 91] on td "+xx-xxxxxxxx61" at bounding box center [343, 104] width 61 height 26
click at [317, 97] on link "+xx-xxxxxxxx61" at bounding box center [341, 104] width 48 height 14
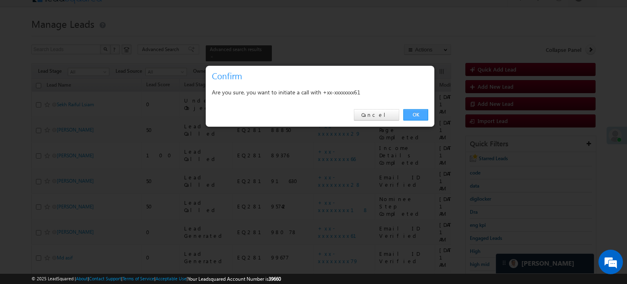
click at [410, 115] on link "OK" at bounding box center [415, 114] width 25 height 11
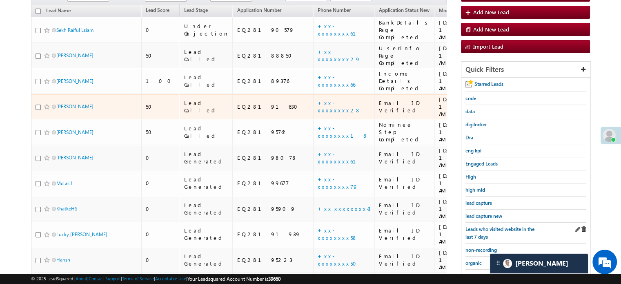
scroll to position [135, 0]
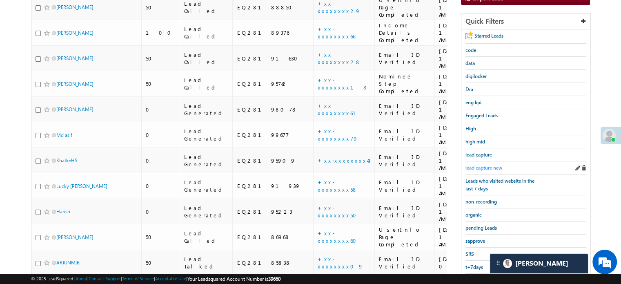
click at [486, 164] on span "lead capture new" at bounding box center [483, 167] width 37 height 6
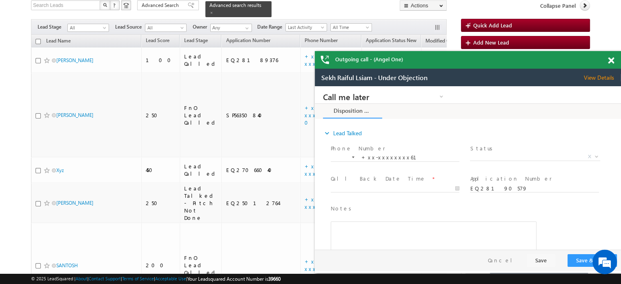
scroll to position [0, 0]
click at [612, 61] on span at bounding box center [611, 60] width 6 height 7
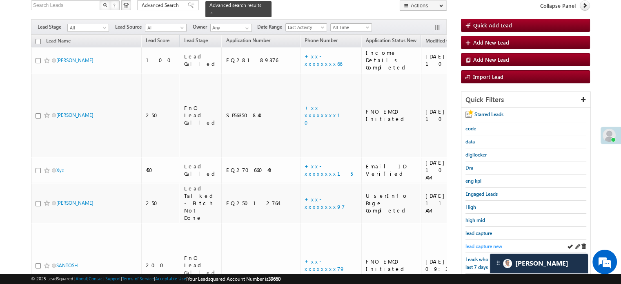
click at [475, 244] on span "lead capture new" at bounding box center [483, 246] width 37 height 6
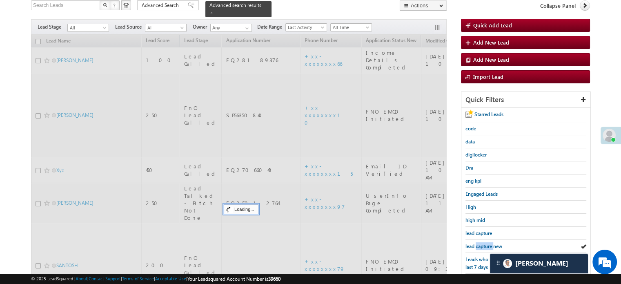
click at [475, 244] on span "lead capture new" at bounding box center [483, 246] width 37 height 6
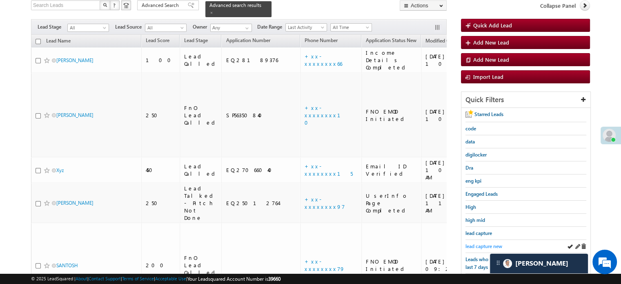
click at [480, 245] on span "lead capture new" at bounding box center [483, 246] width 37 height 6
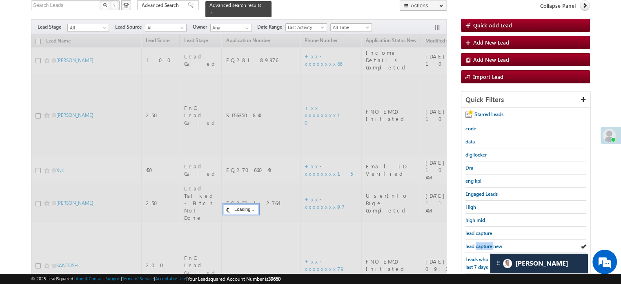
click at [480, 245] on span "lead capture new" at bounding box center [483, 246] width 37 height 6
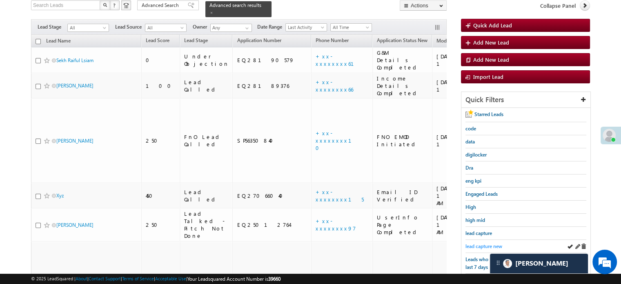
click at [482, 245] on span "lead capture new" at bounding box center [483, 246] width 37 height 6
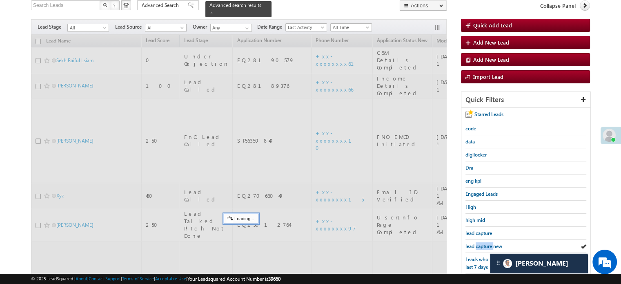
click at [482, 245] on span "lead capture new" at bounding box center [483, 246] width 37 height 6
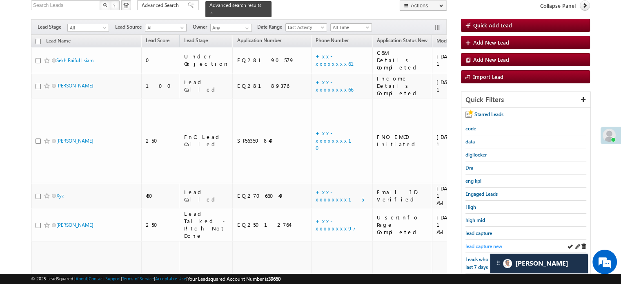
click at [468, 244] on span "lead capture new" at bounding box center [483, 246] width 37 height 6
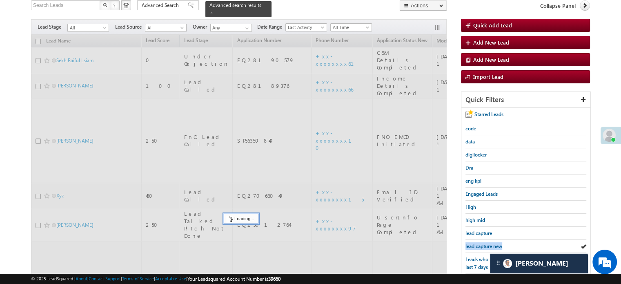
click at [468, 244] on span "lead capture new" at bounding box center [483, 246] width 37 height 6
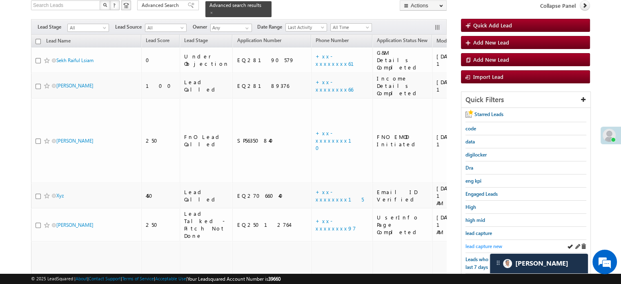
click at [490, 244] on span "lead capture new" at bounding box center [483, 246] width 37 height 6
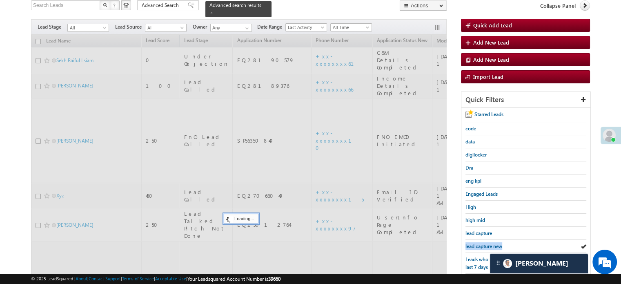
click at [490, 244] on span "lead capture new" at bounding box center [483, 246] width 37 height 6
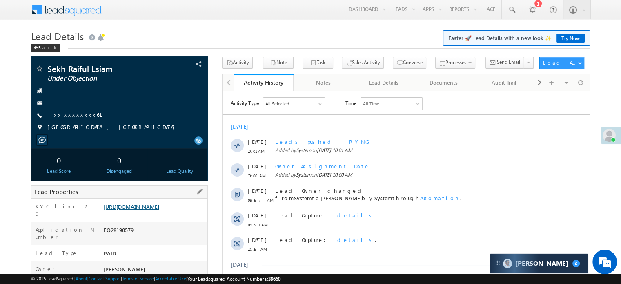
drag, startPoint x: 0, startPoint y: 0, endPoint x: 123, endPoint y: 215, distance: 247.5
click at [123, 210] on link "[URL][DOMAIN_NAME]" at bounding box center [132, 206] width 56 height 7
drag, startPoint x: 102, startPoint y: 204, endPoint x: 189, endPoint y: 224, distance: 89.2
click at [189, 214] on div "[URL][DOMAIN_NAME]" at bounding box center [155, 207] width 106 height 11
copy link "[URL][DOMAIN_NAME]"
